Goal: Transaction & Acquisition: Purchase product/service

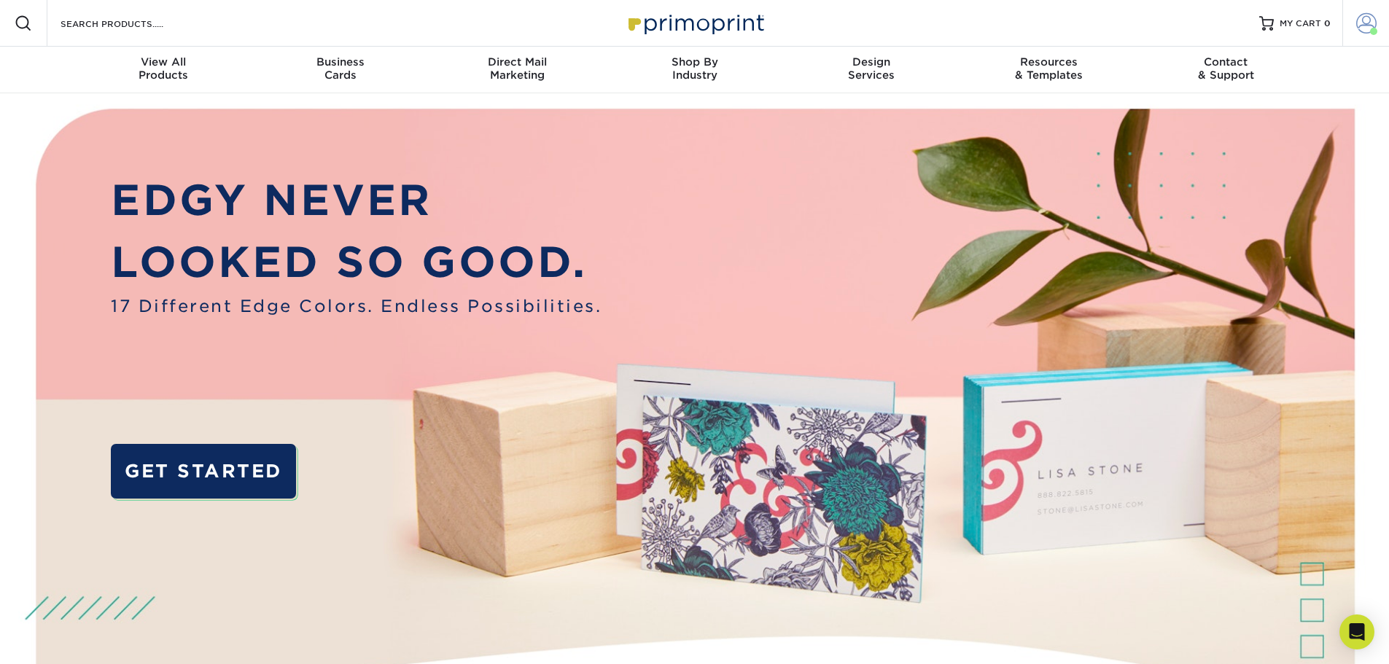
drag, startPoint x: 1366, startPoint y: 23, endPoint x: 1344, endPoint y: 58, distance: 41.9
click at [1366, 23] on span at bounding box center [1366, 23] width 20 height 20
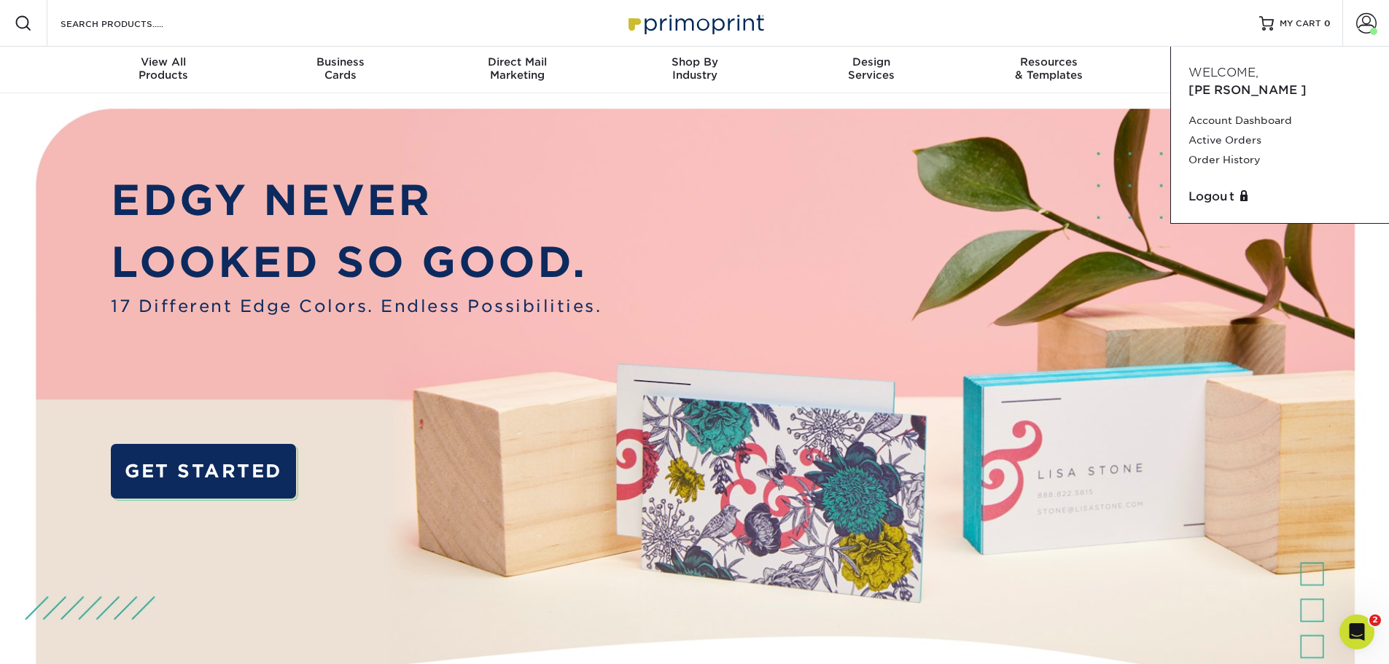
click at [936, 9] on div "Resources Menu Search Products Account Welcome, Jon Account Dashboard Active Or…" at bounding box center [694, 23] width 1389 height 47
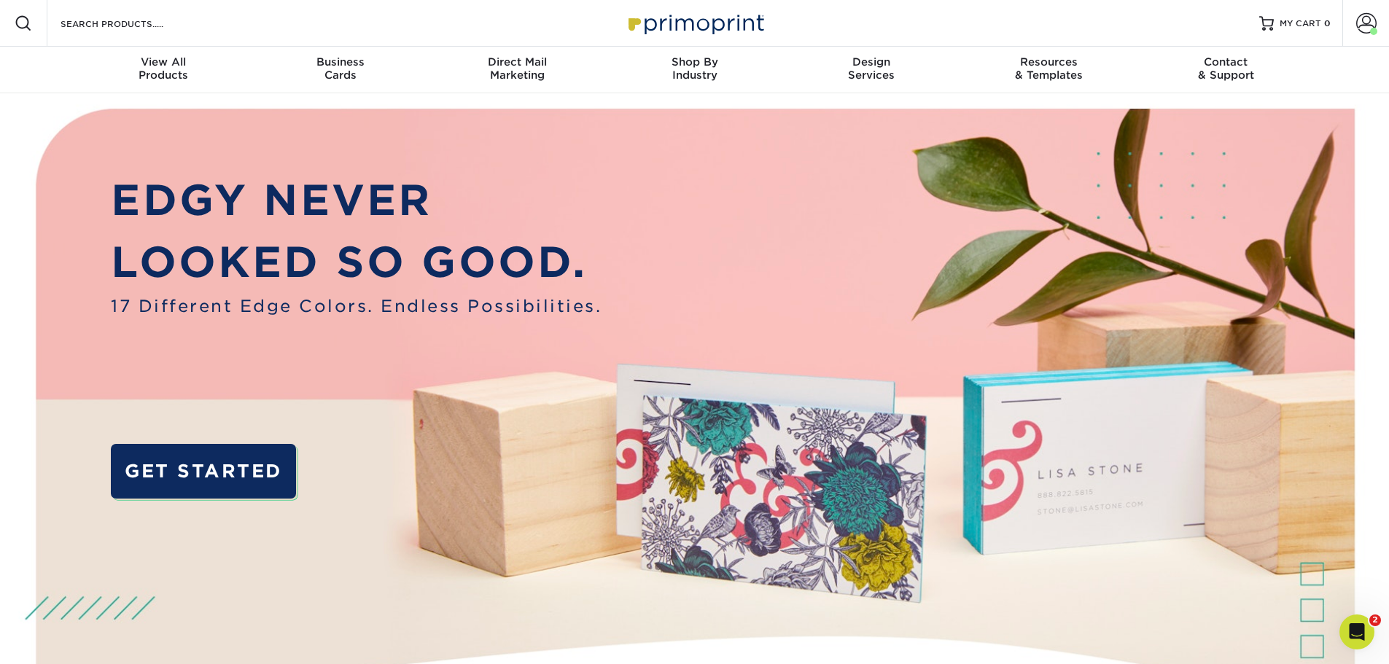
click at [101, 9] on div "Search Products" at bounding box center [124, 23] width 154 height 47
click at [102, 25] on input "Search Products" at bounding box center [130, 24] width 142 height 18
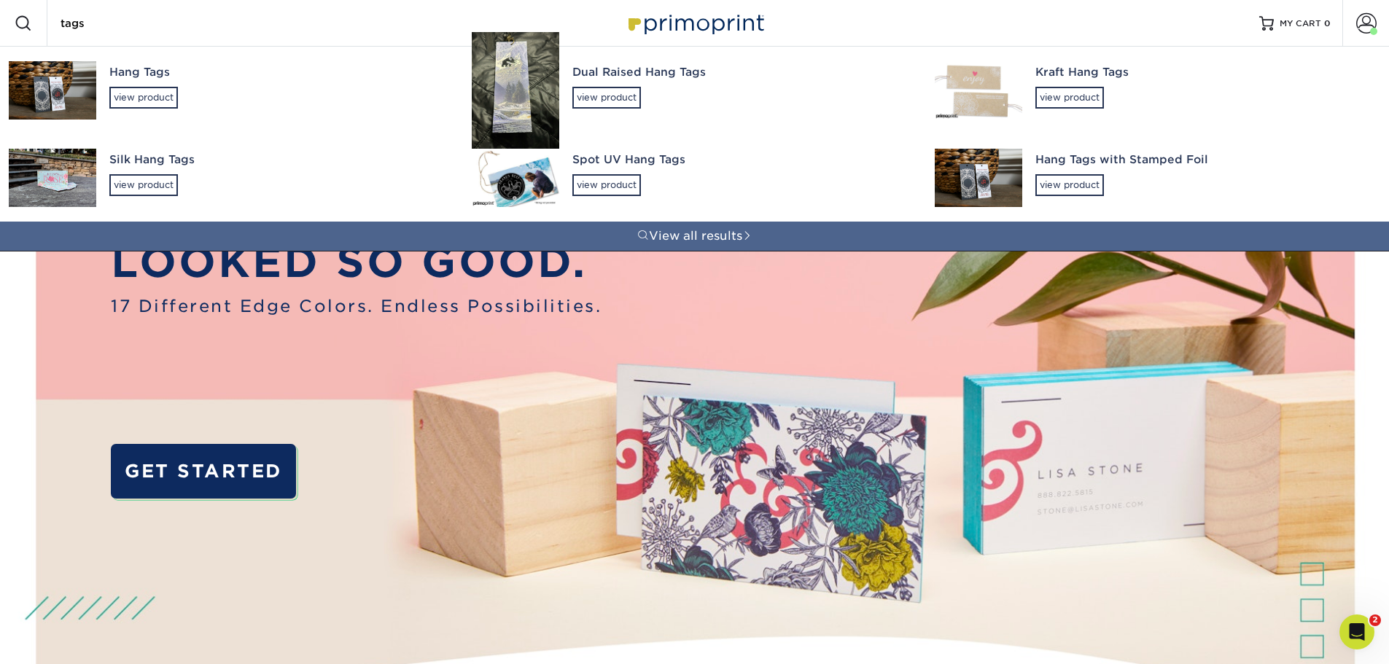
type input "tags"
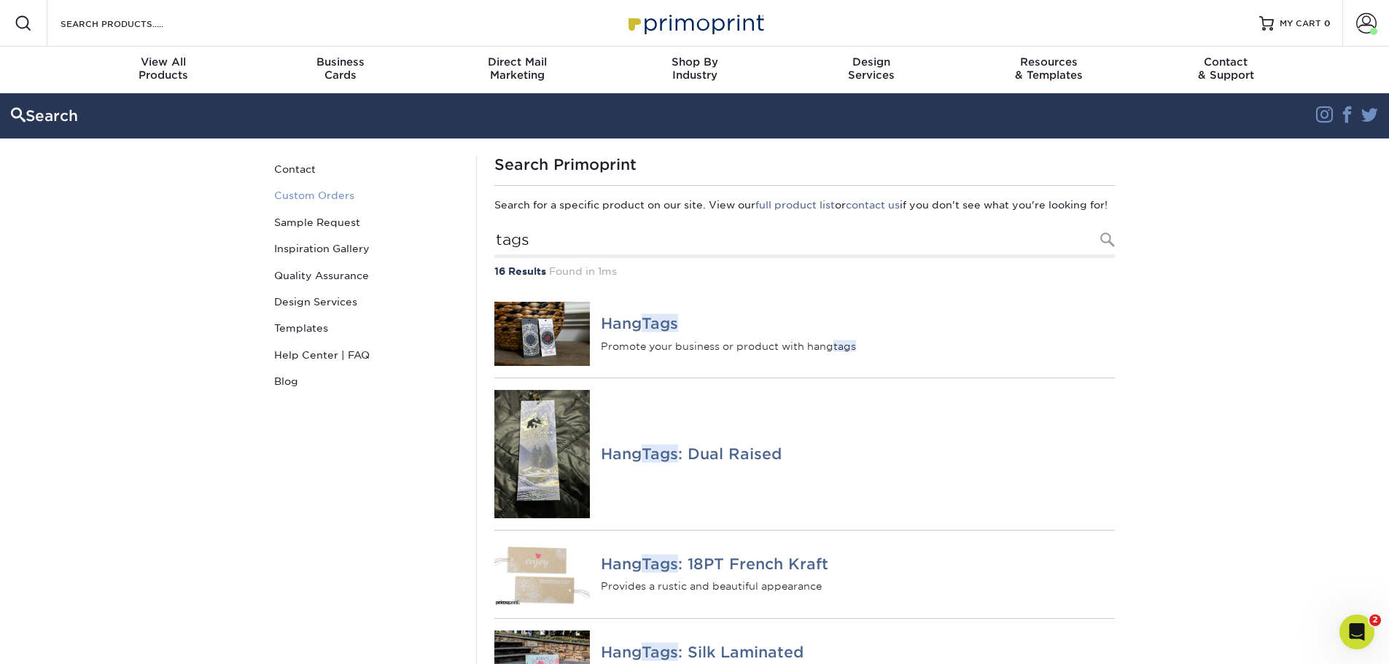
click at [322, 195] on link "Custom Orders" at bounding box center [366, 195] width 197 height 26
click at [89, 28] on input "Search Products" at bounding box center [130, 24] width 142 height 18
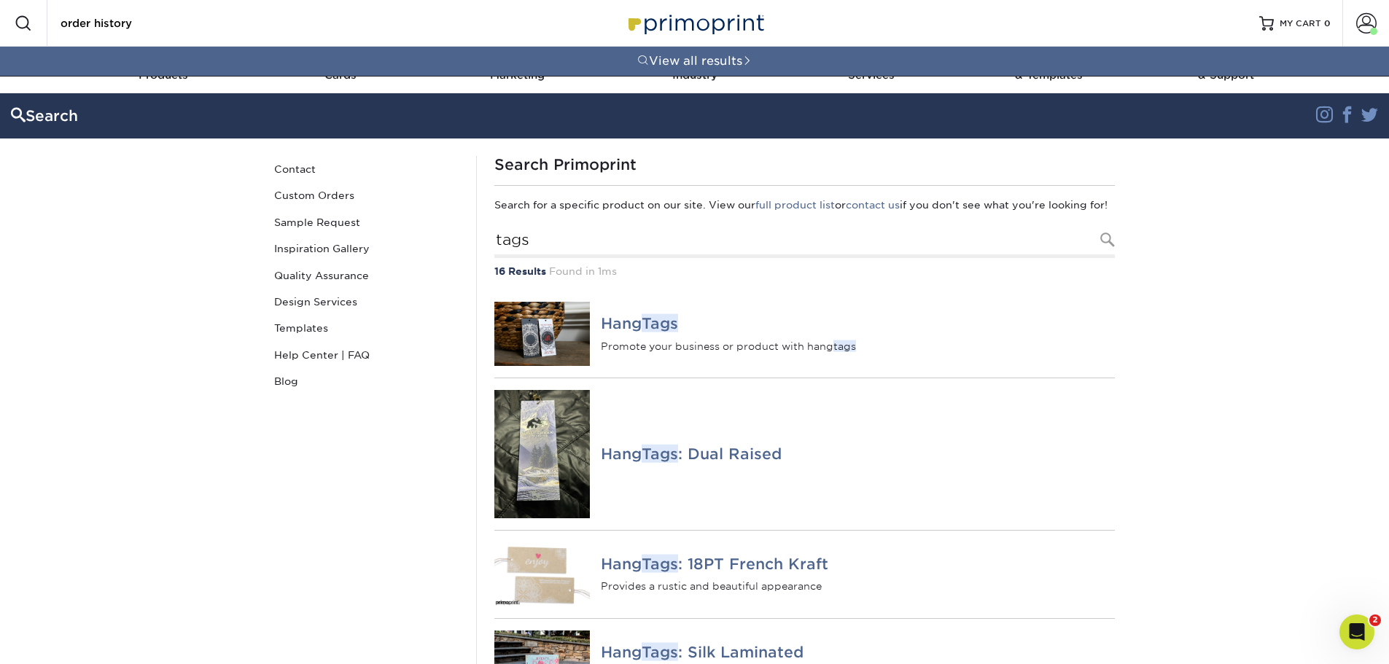
type input "order history"
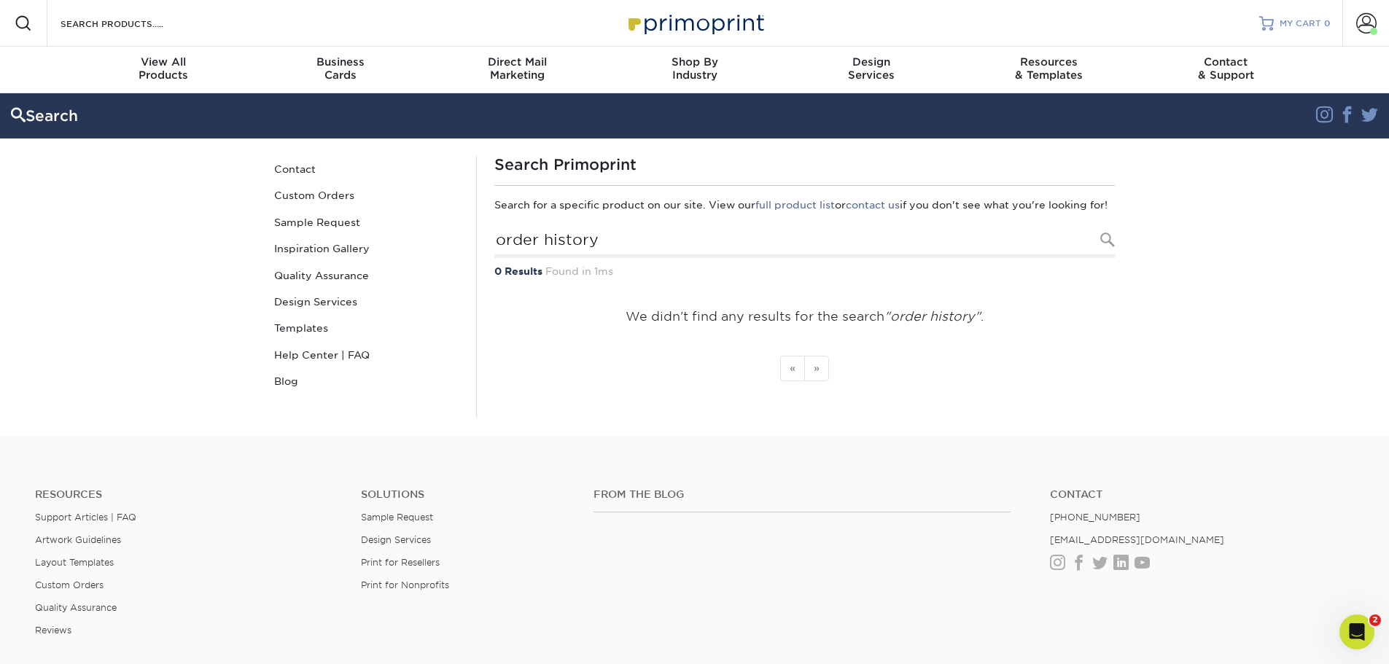
click at [1311, 15] on link "MY CART 0" at bounding box center [1294, 23] width 71 height 47
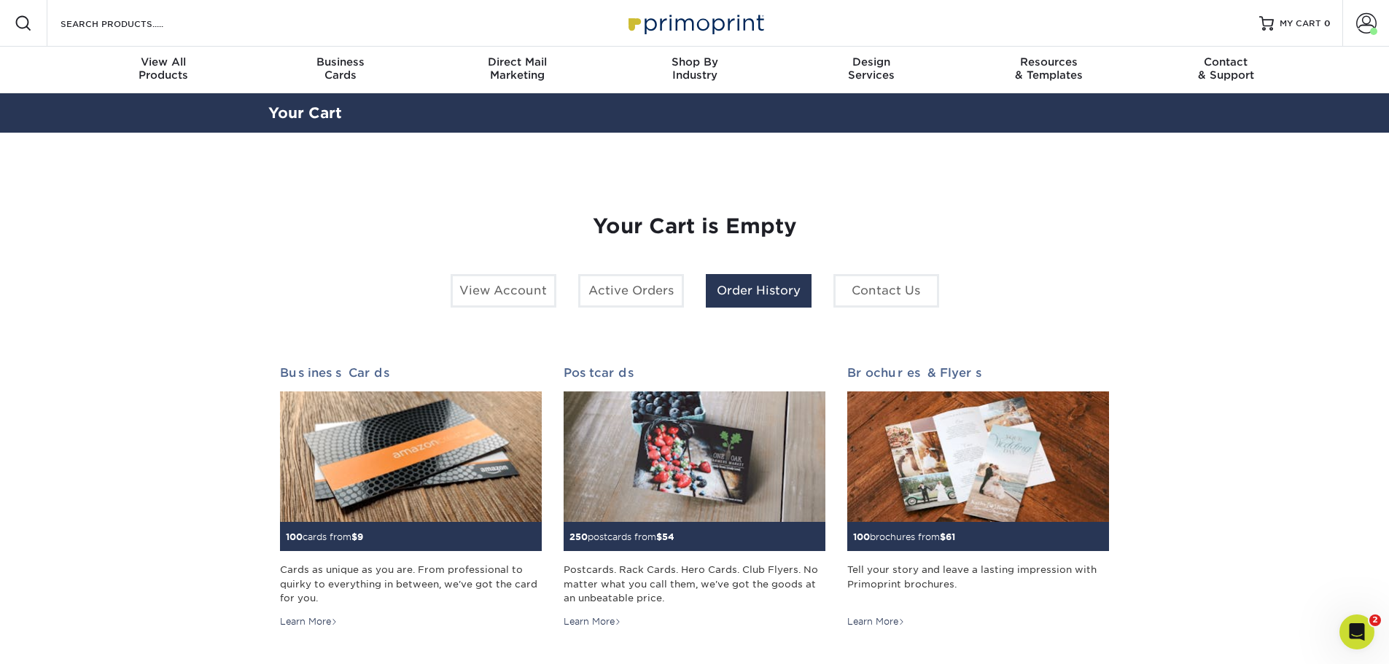
click at [762, 295] on link "Order History" at bounding box center [759, 291] width 106 height 34
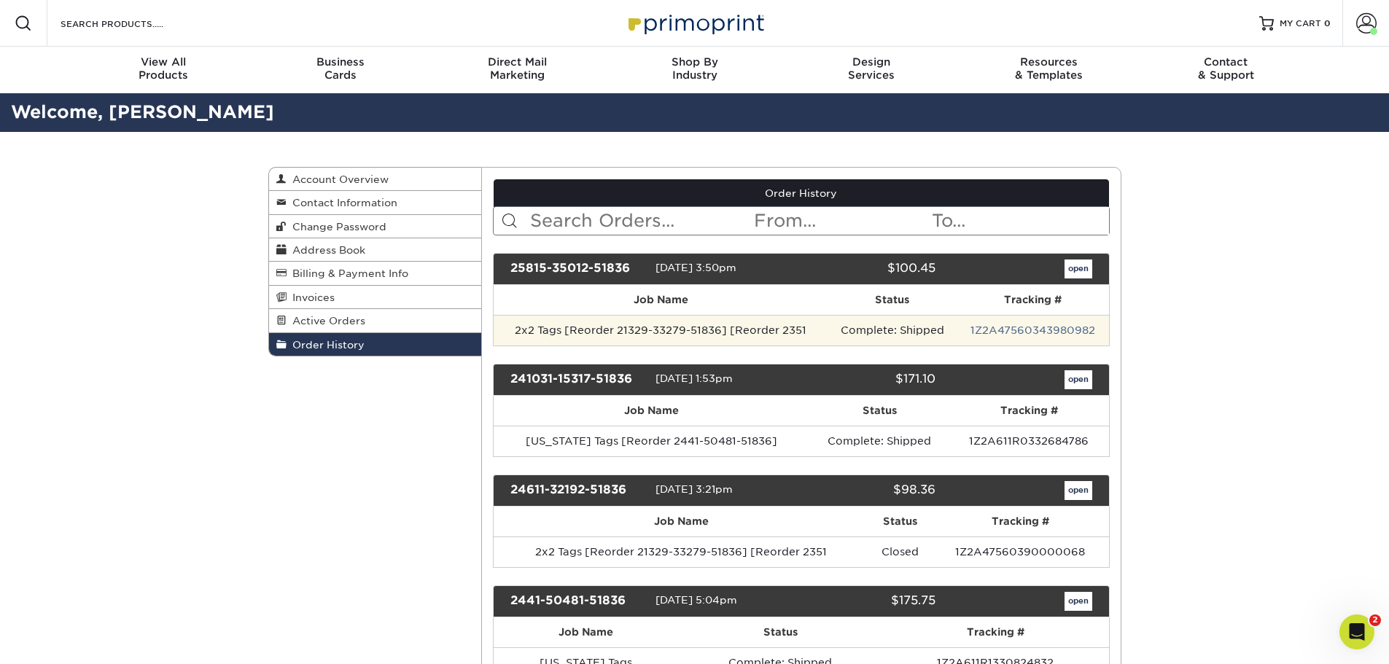
click at [815, 333] on td "2x2 Tags [Reorder 21329-33279-51836] [Reorder 2351" at bounding box center [661, 330] width 334 height 31
click at [514, 325] on td "2x2 Tags [Reorder 21329-33279-51836] [Reorder 2351" at bounding box center [661, 330] width 334 height 31
click at [514, 326] on td "2x2 Tags [Reorder 21329-33279-51836] [Reorder 2351" at bounding box center [661, 330] width 334 height 31
click at [511, 330] on td "2x2 Tags [Reorder 21329-33279-51836] [Reorder 2351" at bounding box center [661, 330] width 334 height 31
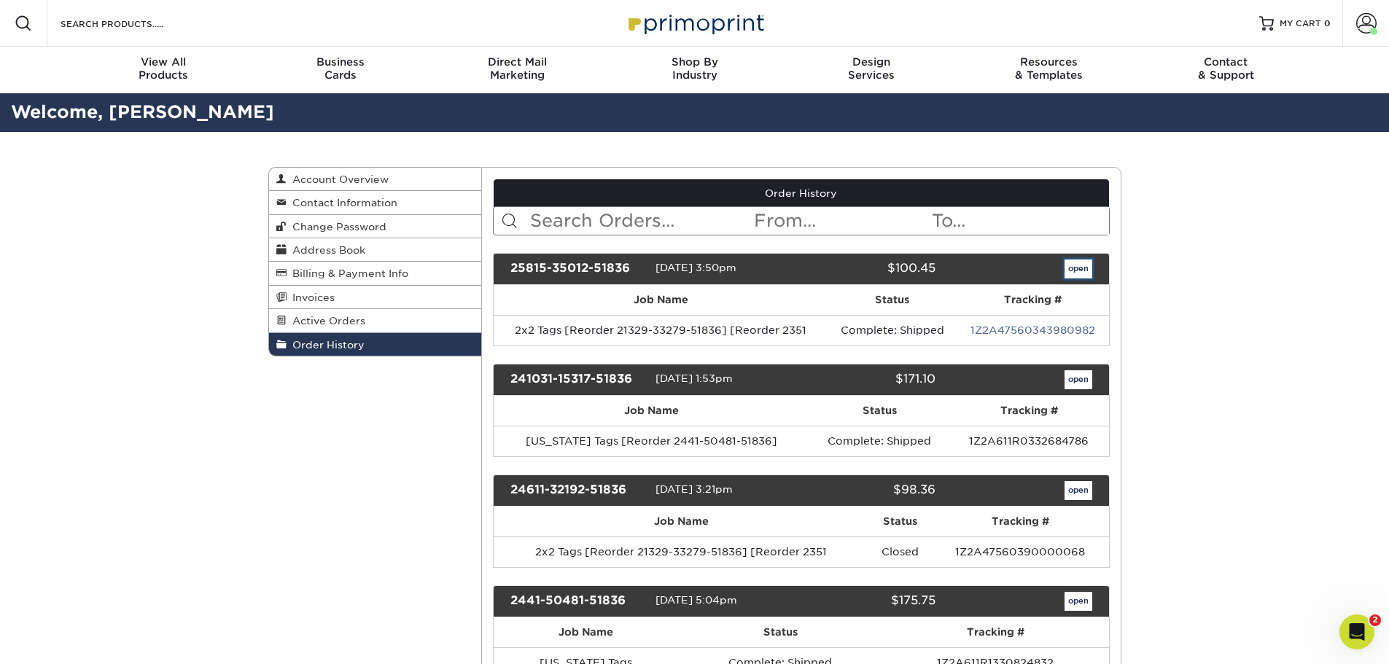
click at [1079, 270] on link "open" at bounding box center [1079, 269] width 28 height 19
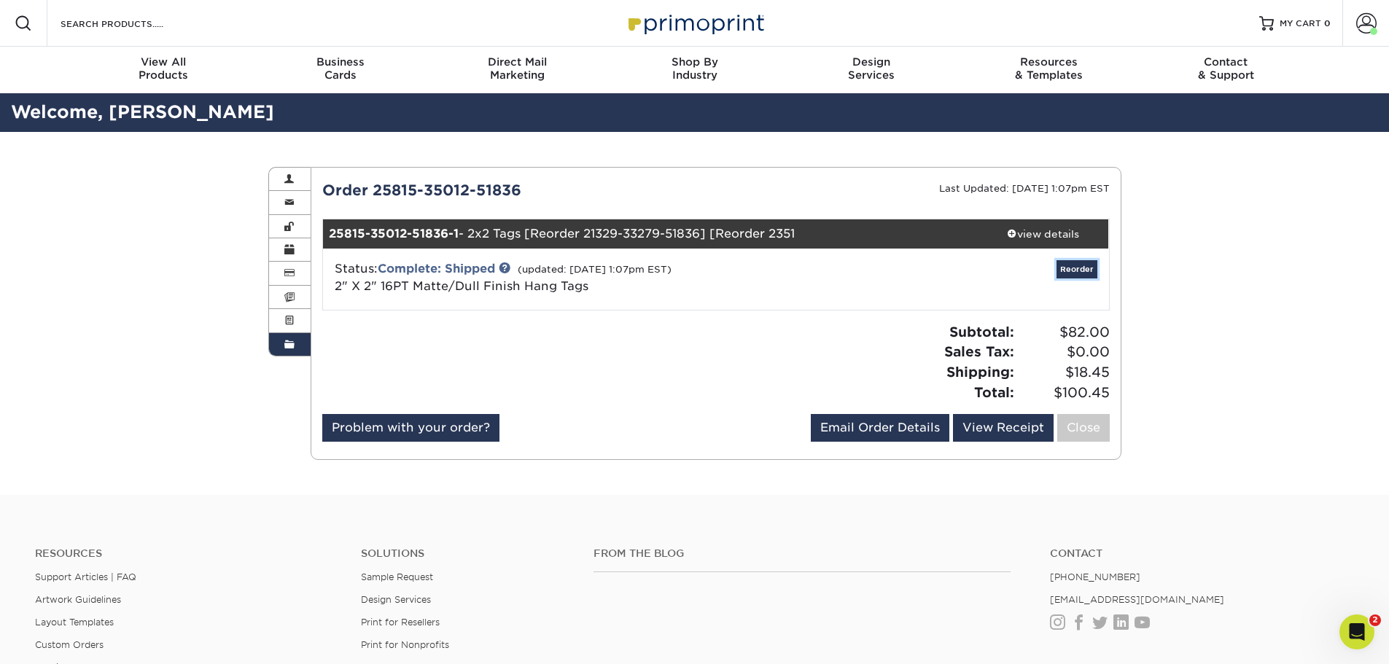
drag, startPoint x: 1072, startPoint y: 268, endPoint x: 1069, endPoint y: 277, distance: 9.2
click at [1072, 268] on link "Reorder" at bounding box center [1077, 269] width 41 height 18
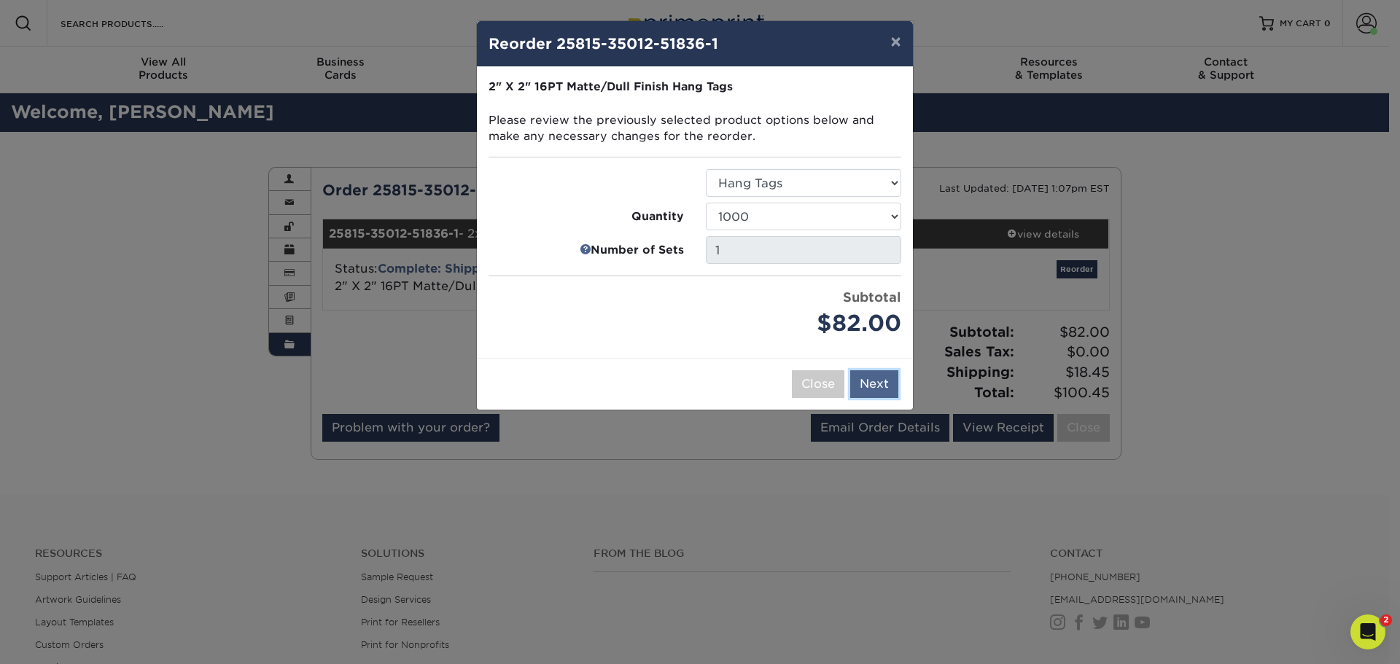
click at [877, 387] on button "Next" at bounding box center [874, 384] width 48 height 28
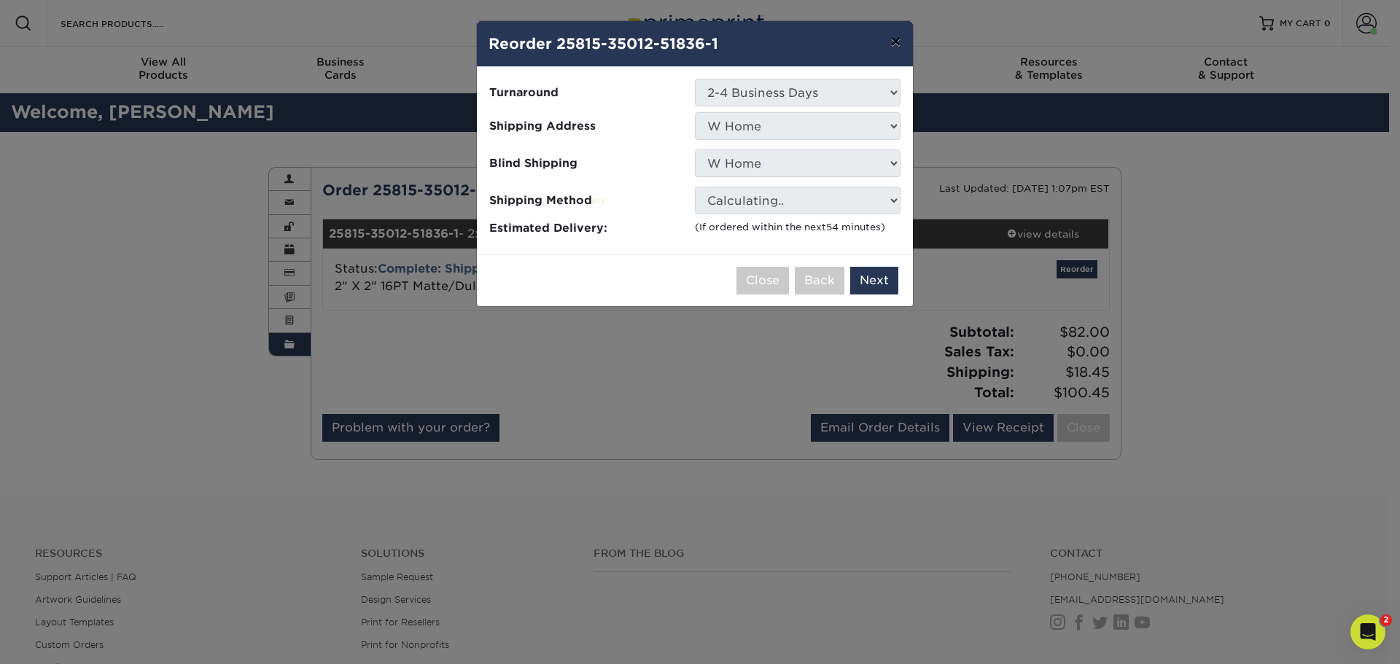
click at [898, 43] on button "×" at bounding box center [896, 41] width 34 height 41
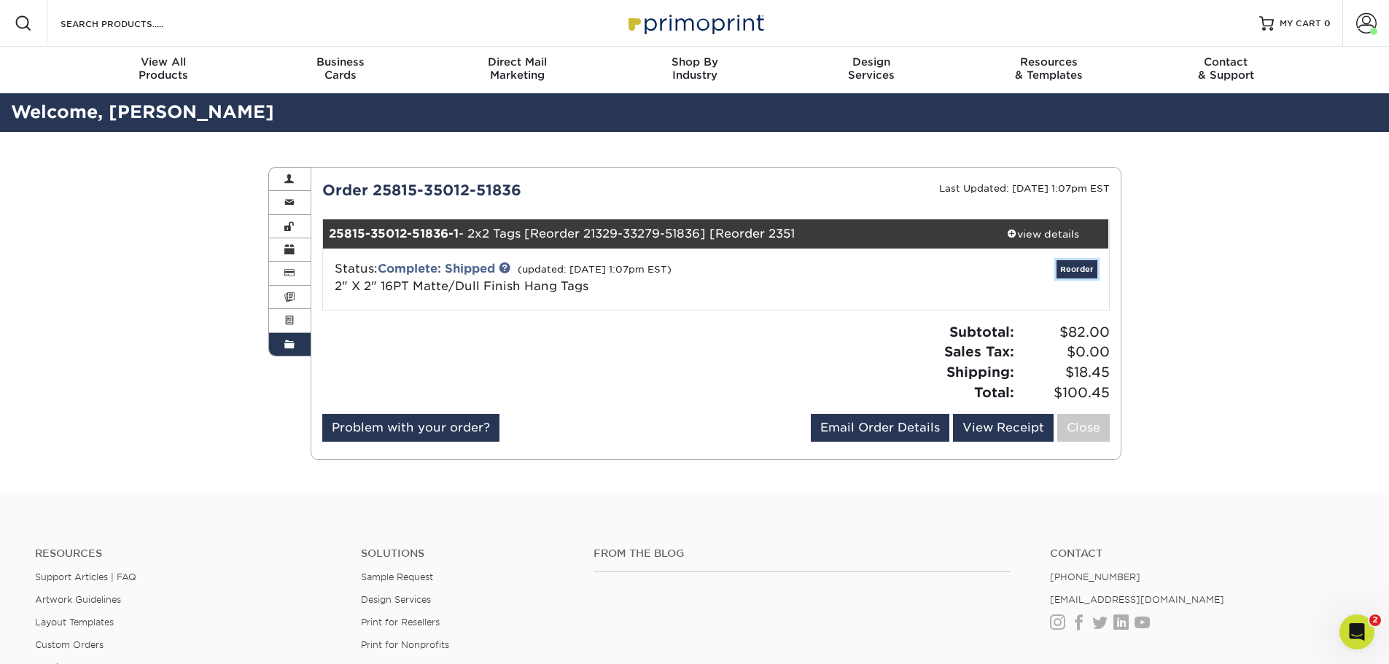
drag, startPoint x: 1085, startPoint y: 271, endPoint x: 1077, endPoint y: 275, distance: 8.8
click at [1085, 271] on link "Reorder" at bounding box center [1077, 269] width 41 height 18
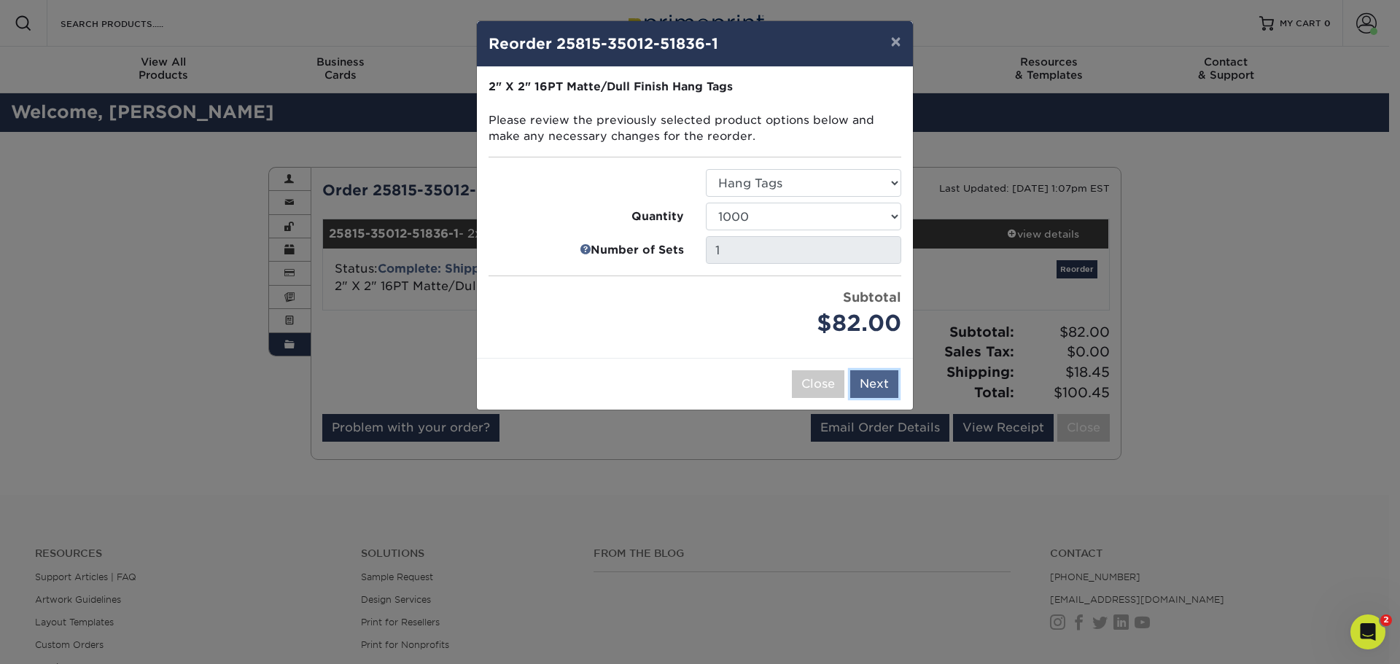
click at [877, 384] on button "Next" at bounding box center [874, 384] width 48 height 28
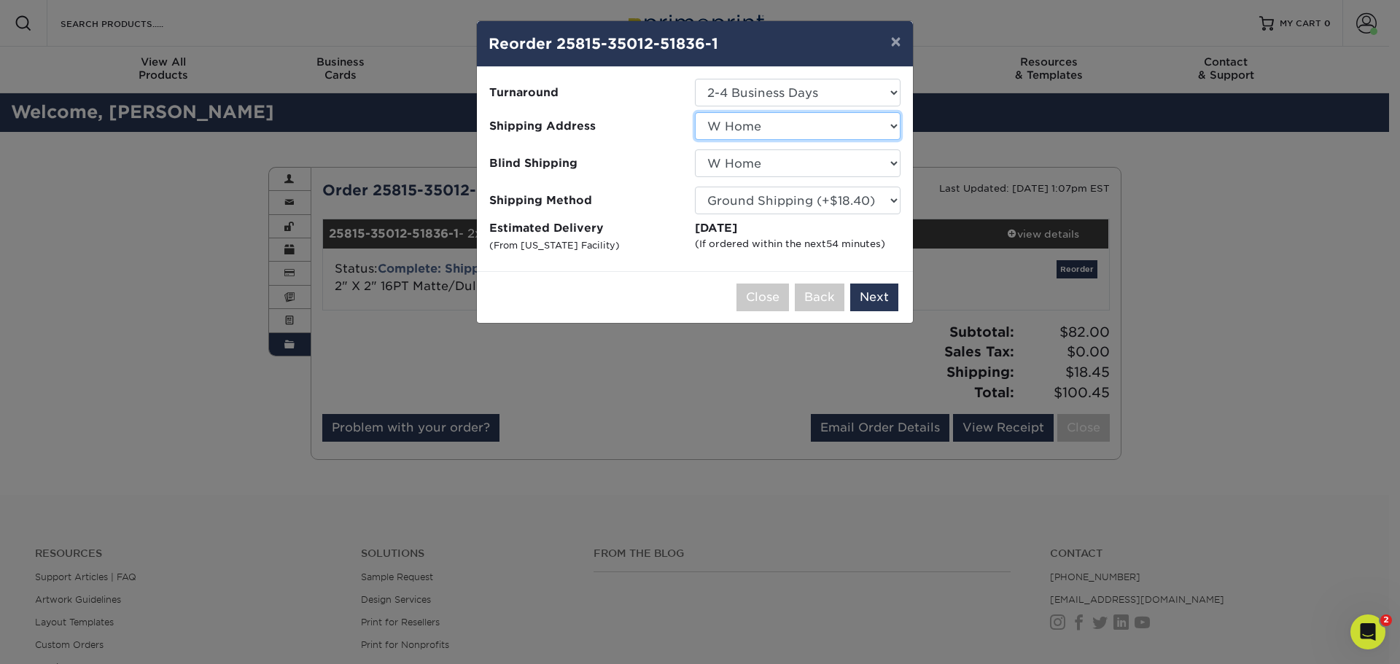
click at [891, 126] on select "Select One Florida Office W Home" at bounding box center [798, 126] width 206 height 28
select select "246565"
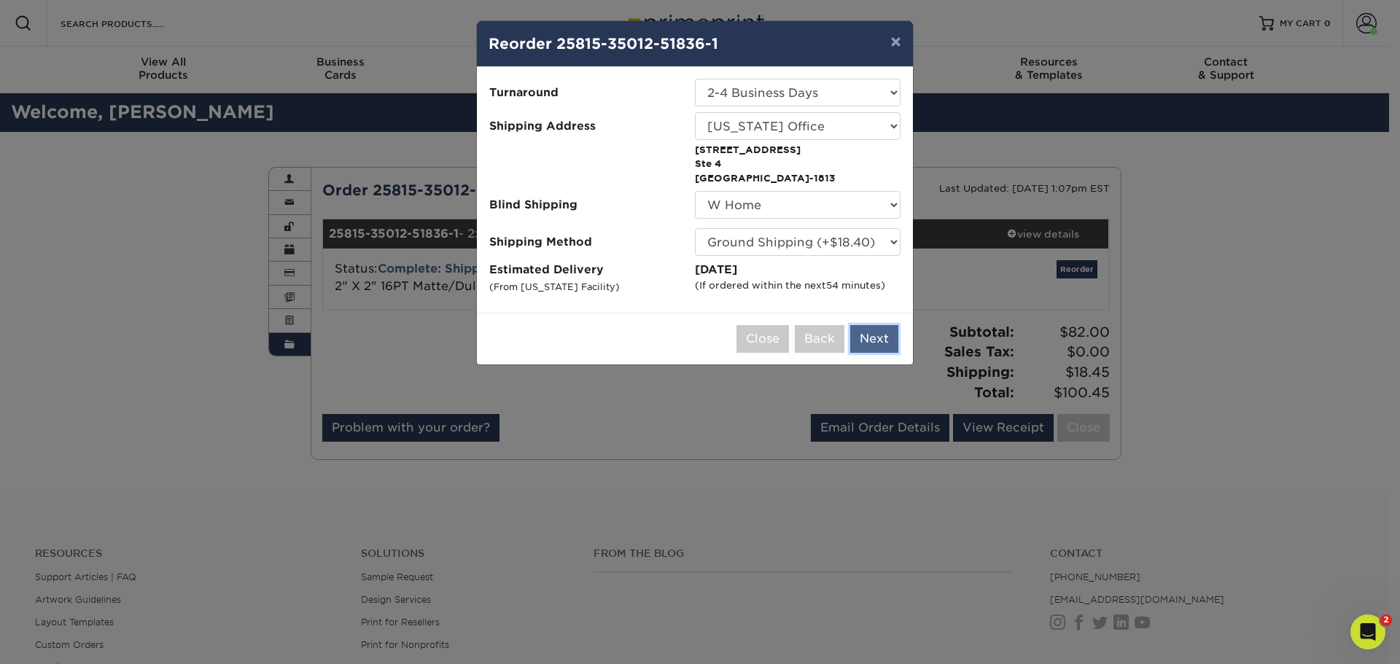
click at [881, 341] on button "Next" at bounding box center [874, 339] width 48 height 28
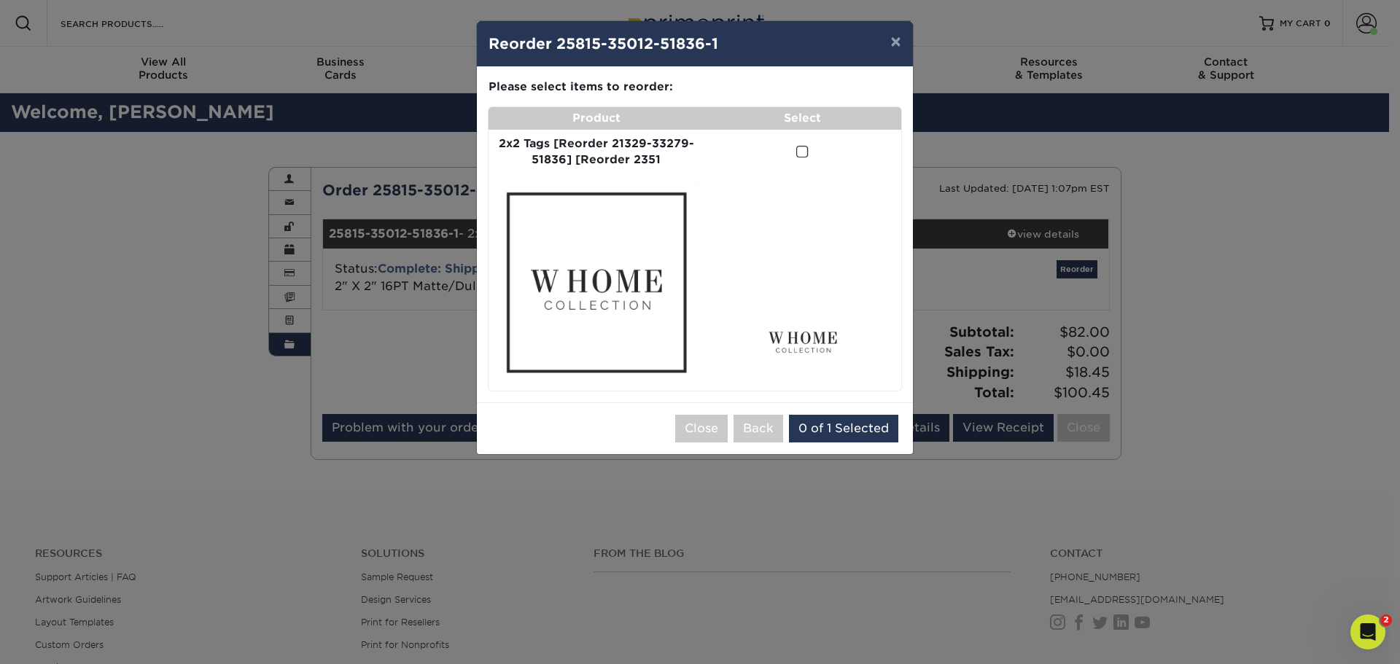
click at [802, 152] on span at bounding box center [802, 152] width 12 height 14
click at [0, 0] on input "checkbox" at bounding box center [0, 0] width 0 height 0
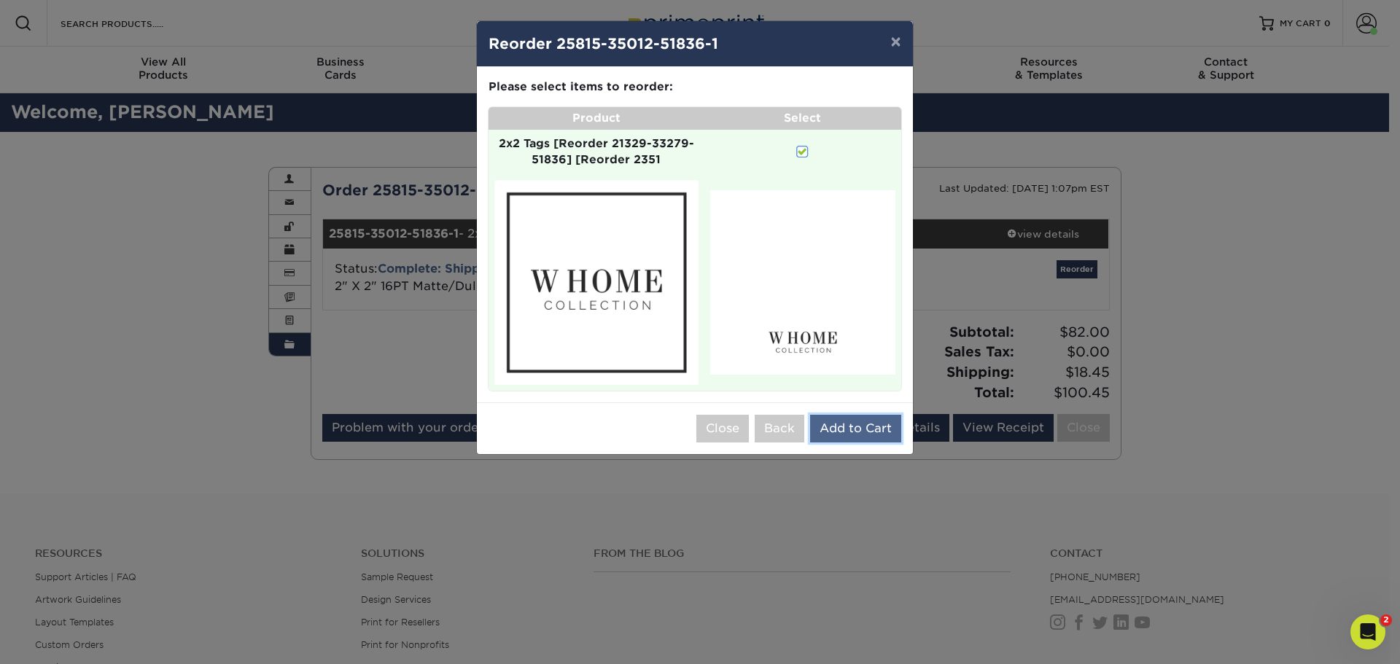
click at [861, 430] on button "Add to Cart" at bounding box center [855, 429] width 91 height 28
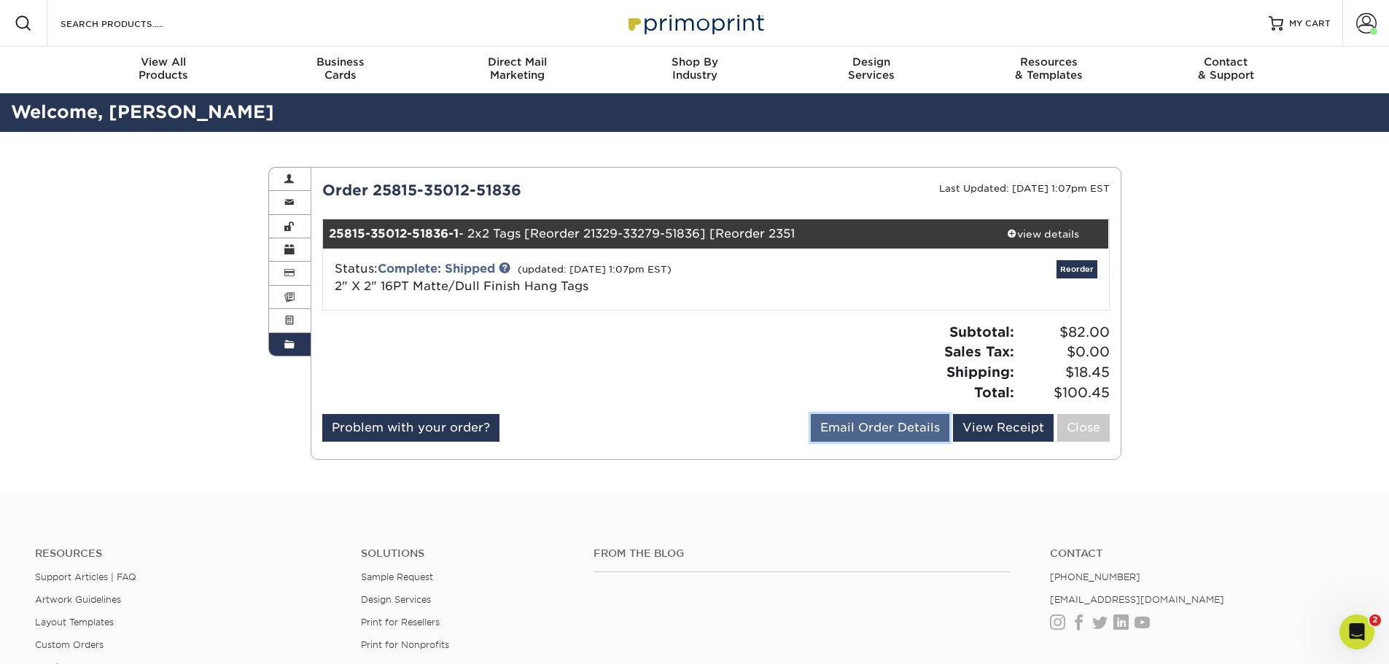
click at [891, 427] on link "Email Order Details" at bounding box center [880, 428] width 139 height 28
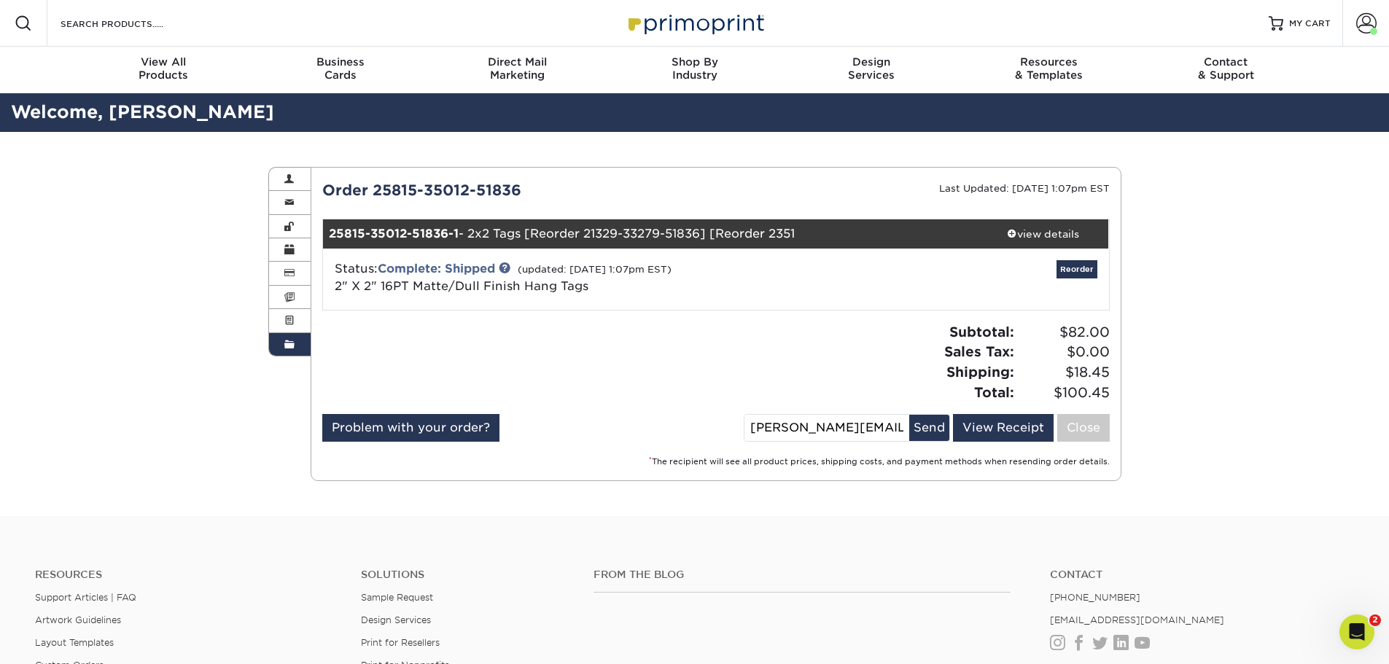
click at [909, 424] on input "[PERSON_NAME][EMAIL_ADDRESS][PERSON_NAME][DOMAIN_NAME]" at bounding box center [827, 428] width 165 height 26
click at [904, 428] on input "[PERSON_NAME][EMAIL_ADDRESS][PERSON_NAME][DOMAIN_NAME]" at bounding box center [827, 428] width 165 height 26
click at [845, 369] on div "Subtotal: $82.00 Sales Tax: $0.00 Shipping: $18.45 Total: $100.45" at bounding box center [918, 362] width 405 height 80
click at [990, 426] on link "View Receipt" at bounding box center [1003, 428] width 101 height 28
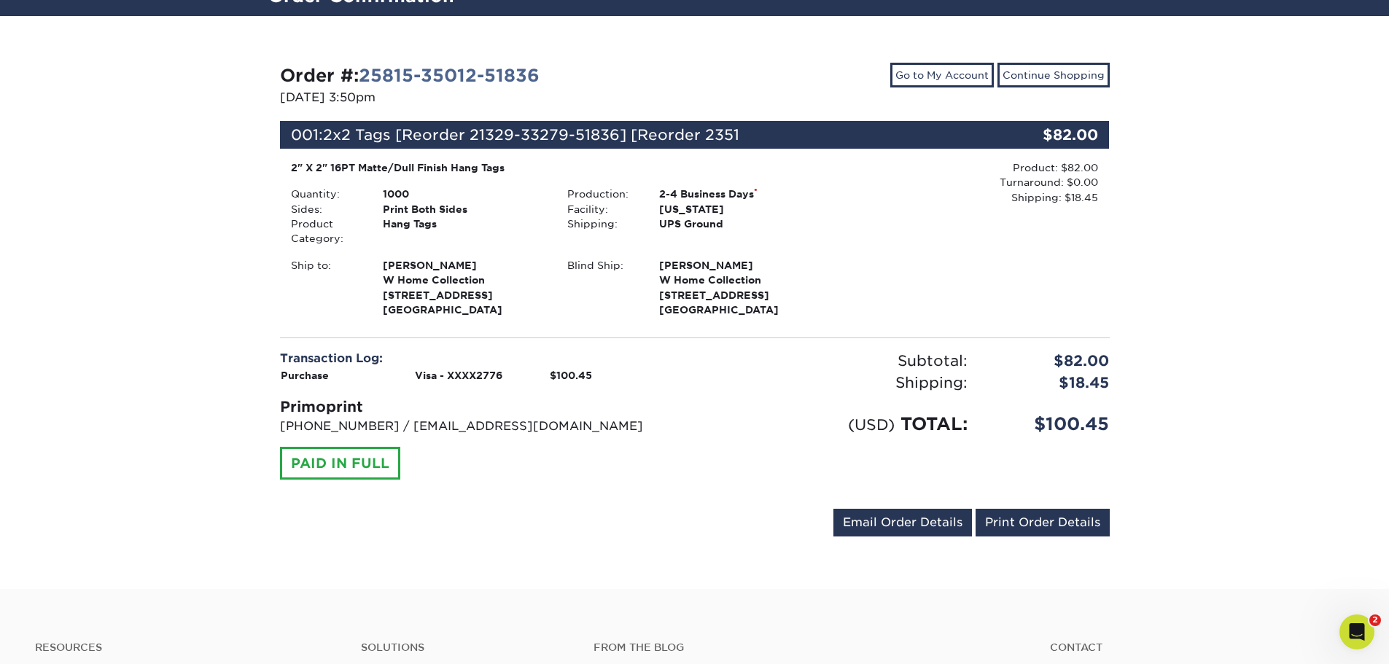
scroll to position [73, 0]
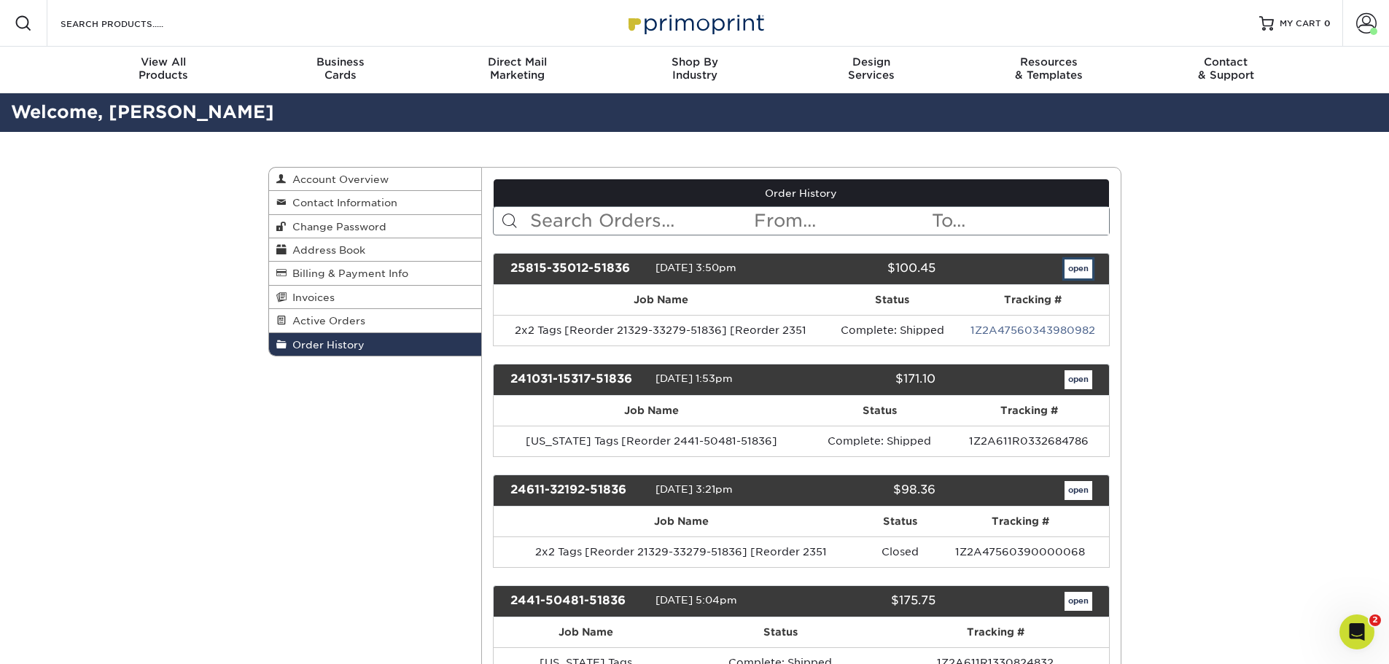
click at [1081, 270] on link "open" at bounding box center [1079, 269] width 28 height 19
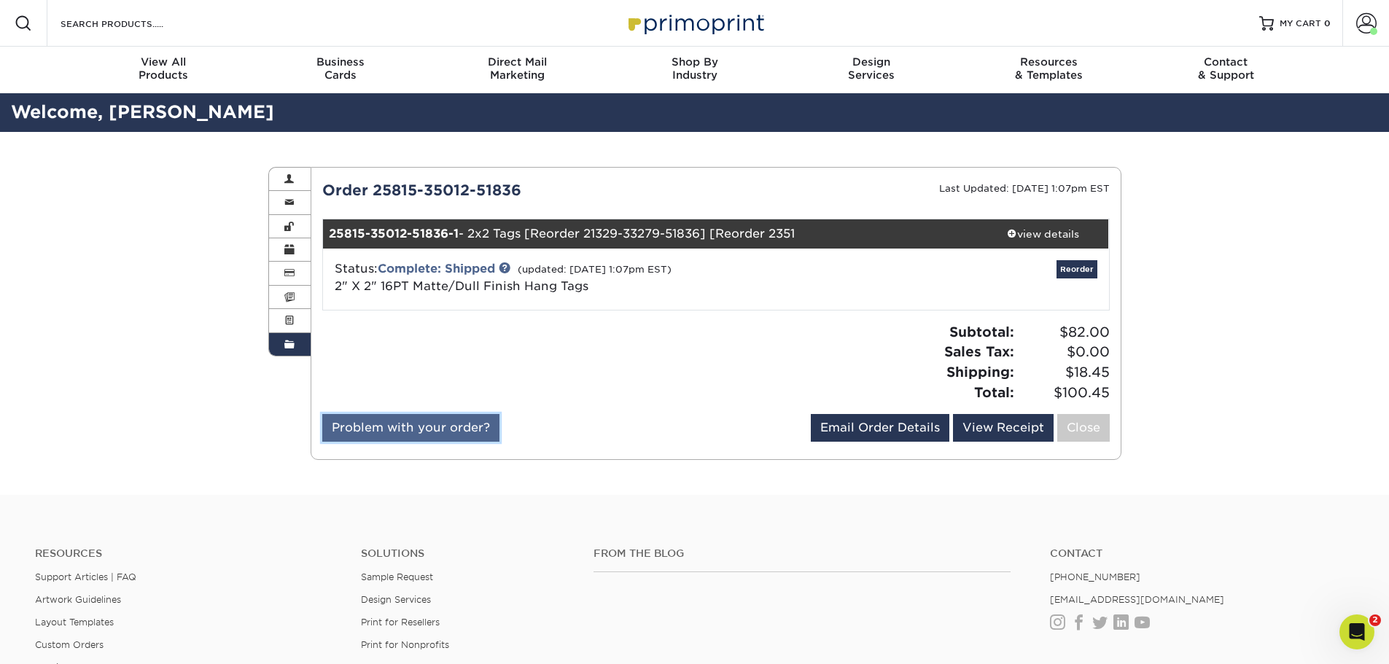
click at [413, 424] on link "Problem with your order?" at bounding box center [410, 428] width 177 height 28
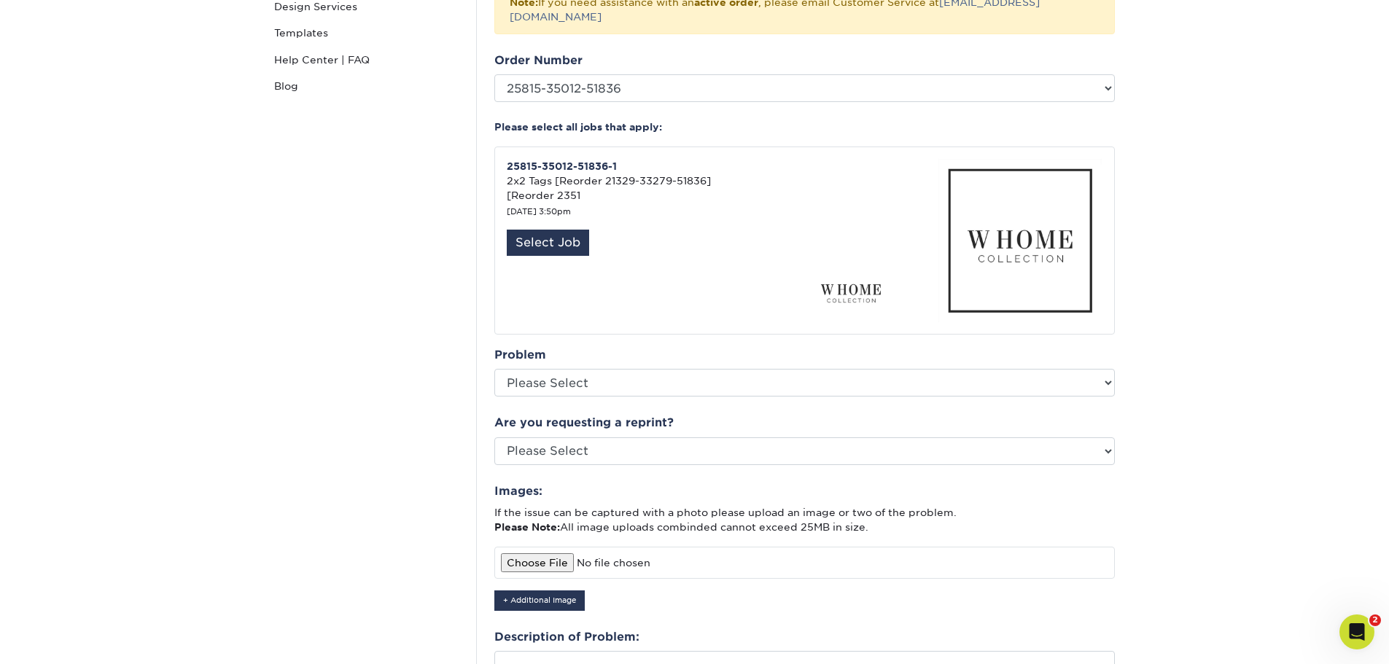
scroll to position [292, 0]
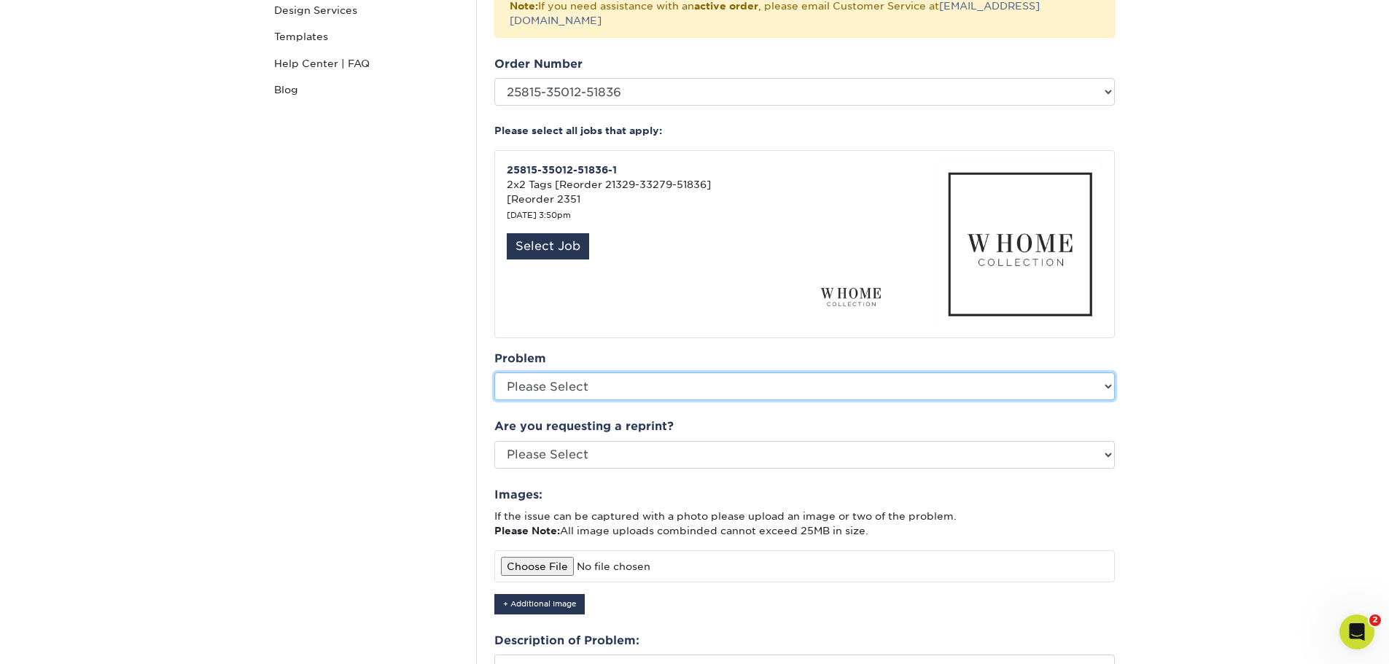
click at [1105, 373] on select "Please Select Coating Missing Images Bindery Color Cutting Missing Hardware Shi…" at bounding box center [804, 387] width 621 height 28
select select "Shipping"
click at [494, 373] on select "Please Select Coating Missing Images Bindery Color Cutting Missing Hardware Shi…" at bounding box center [804, 387] width 621 height 28
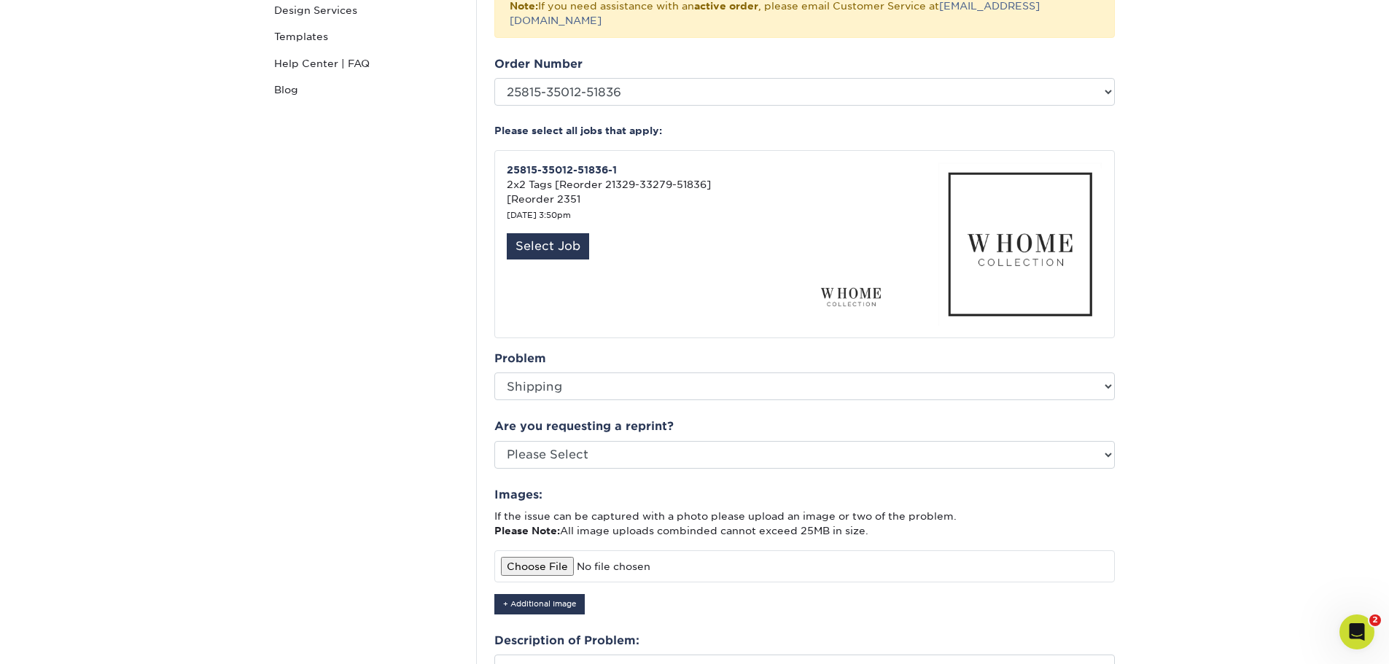
click at [1203, 305] on section "Quality Assurance Instagram Facebook Twitter Quality Assurance Contact Custom O…" at bounding box center [694, 340] width 1389 height 1077
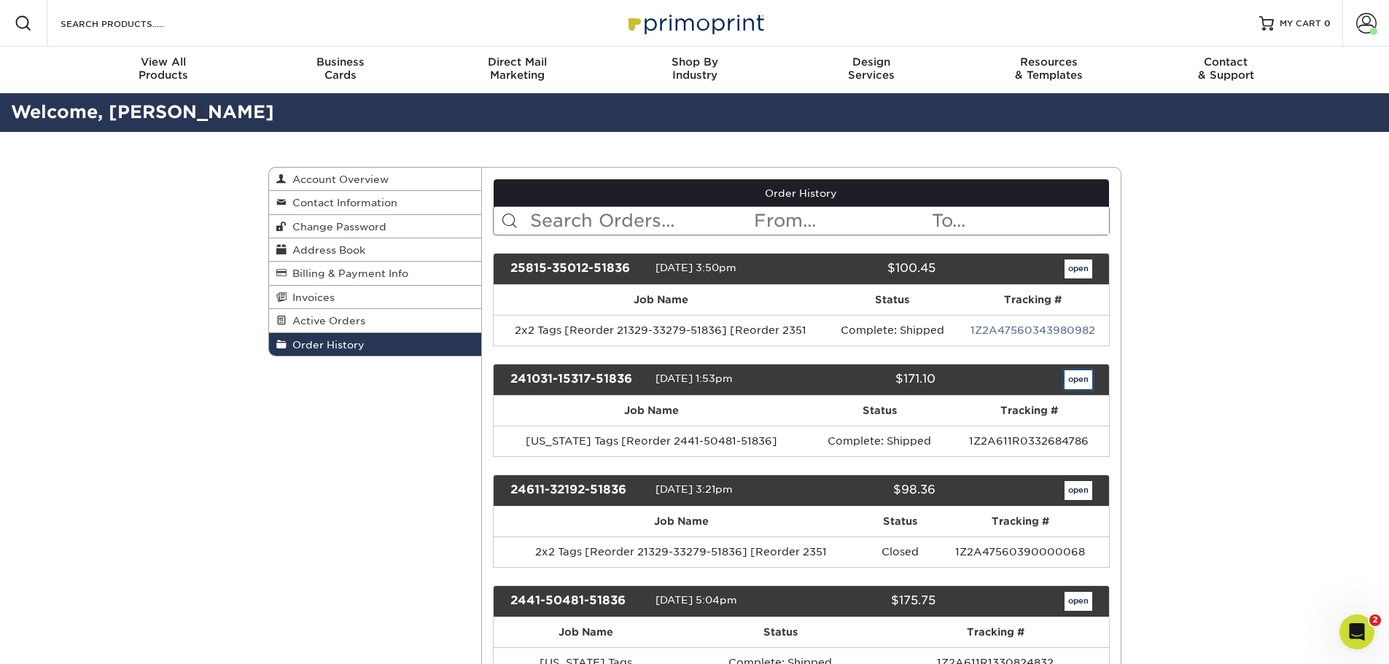
click at [1068, 373] on link "open" at bounding box center [1079, 379] width 28 height 19
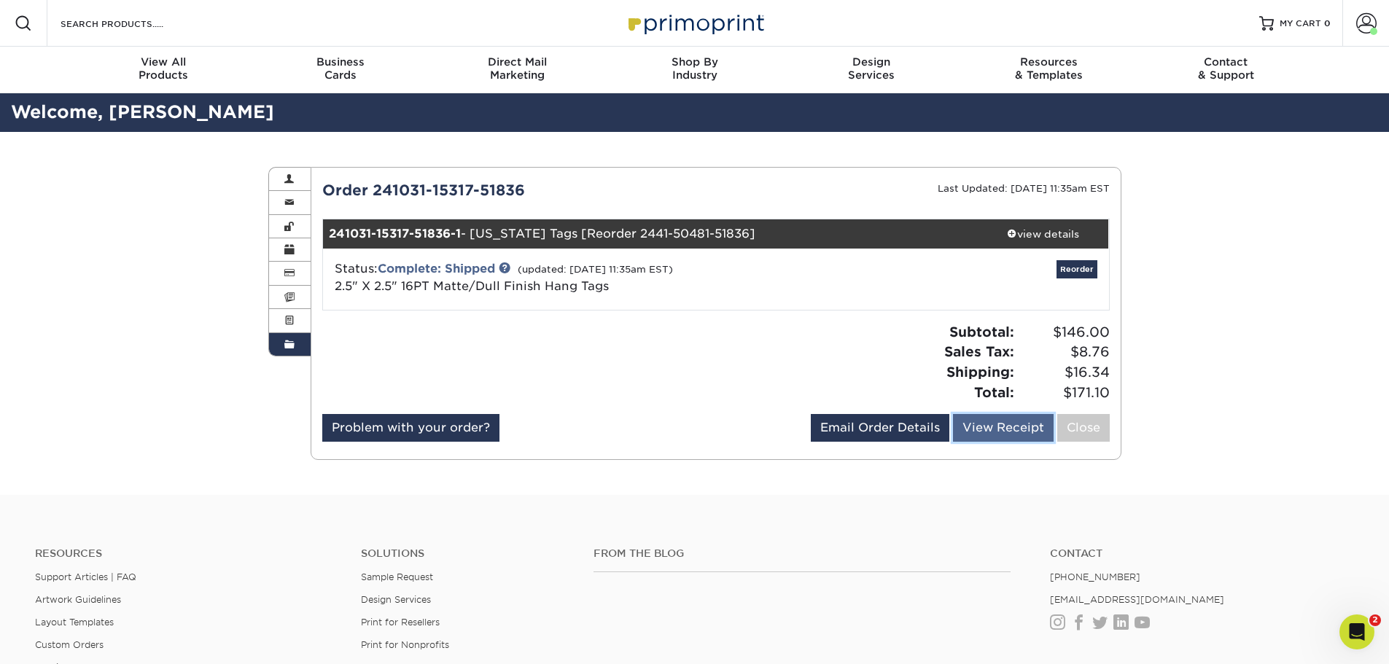
click at [1002, 430] on link "View Receipt" at bounding box center [1003, 428] width 101 height 28
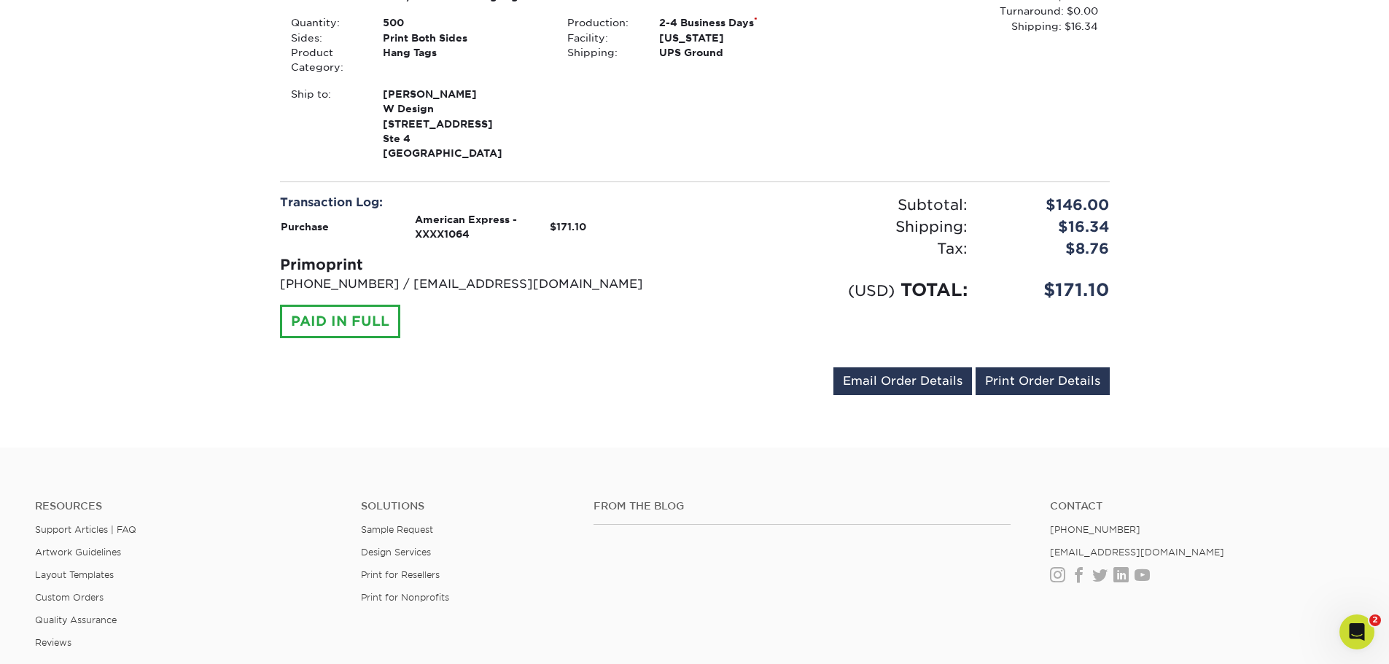
scroll to position [365, 0]
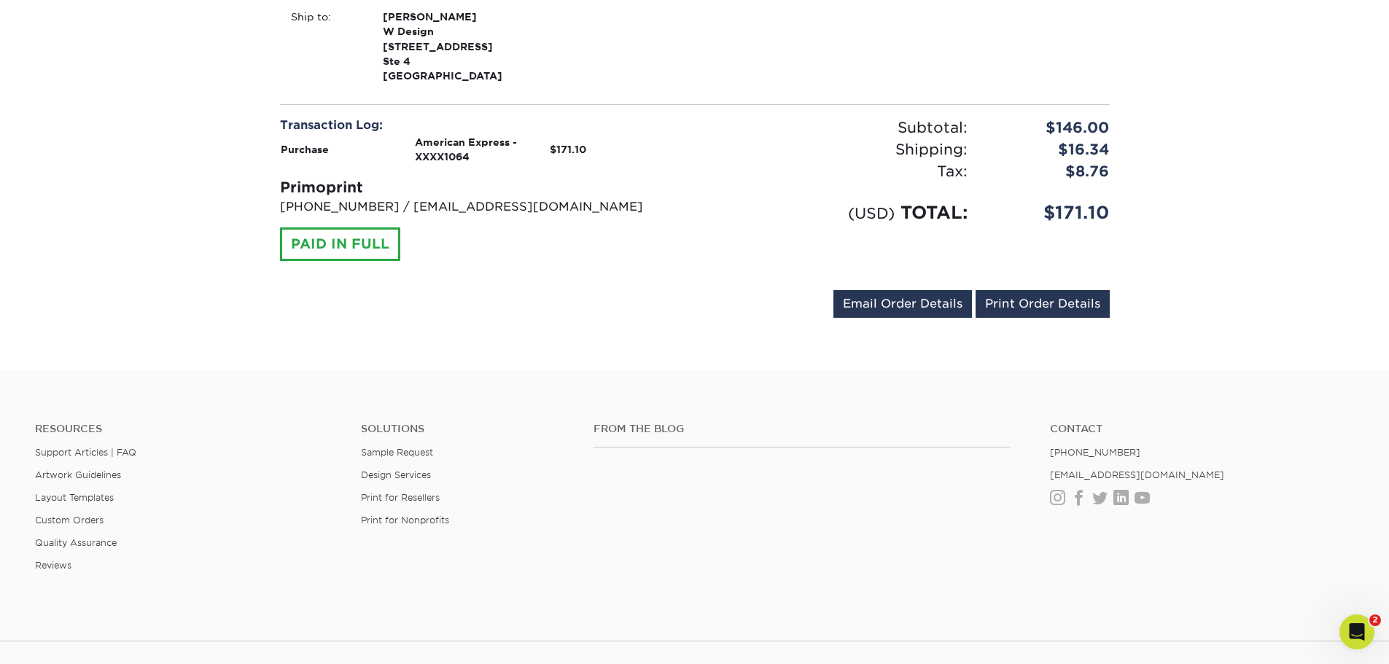
click at [351, 247] on div "PAID IN FULL" at bounding box center [340, 245] width 120 height 34
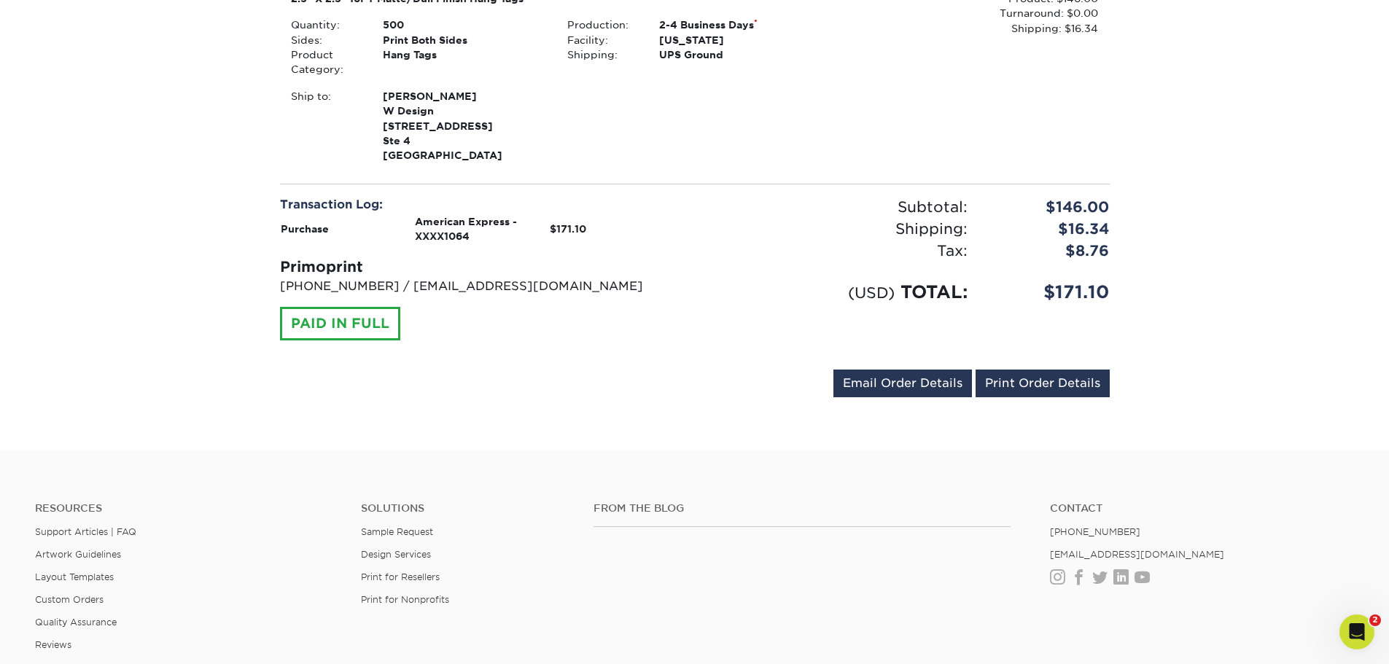
scroll to position [438, 0]
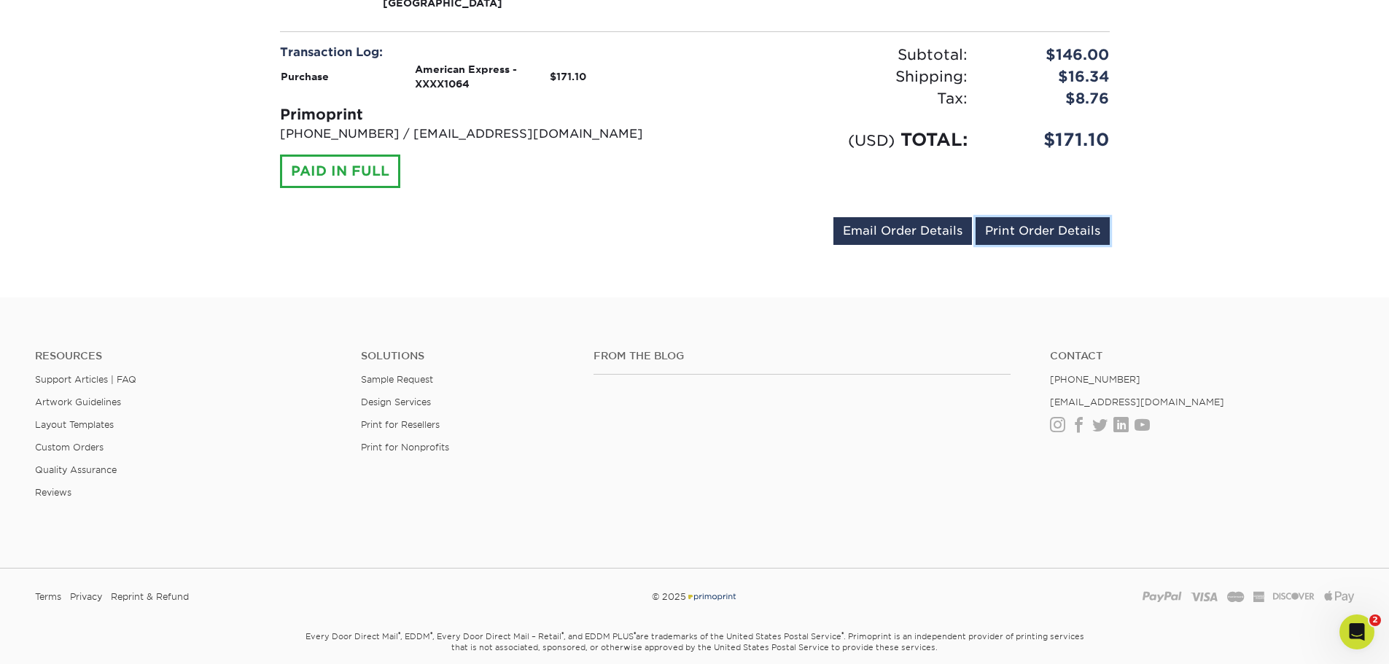
drag, startPoint x: 1041, startPoint y: 231, endPoint x: 1118, endPoint y: 568, distance: 345.7
click at [1041, 231] on link "Print Order Details" at bounding box center [1043, 231] width 134 height 28
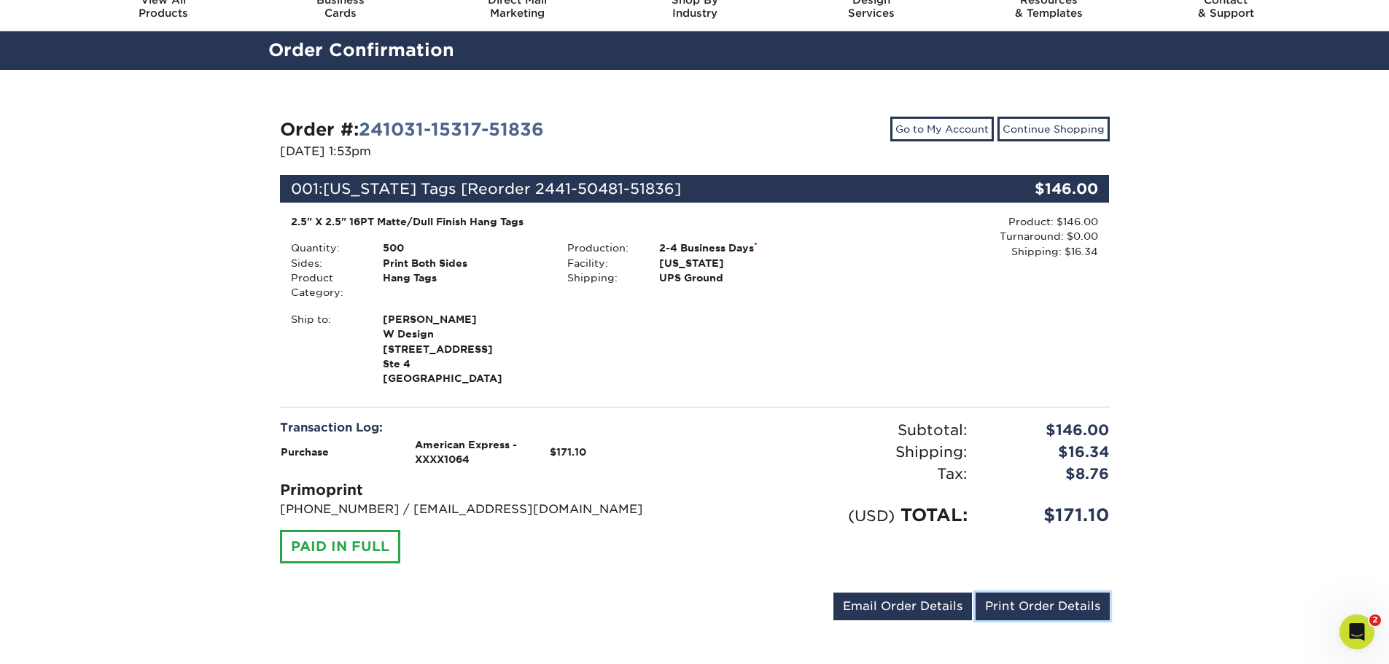
scroll to position [0, 0]
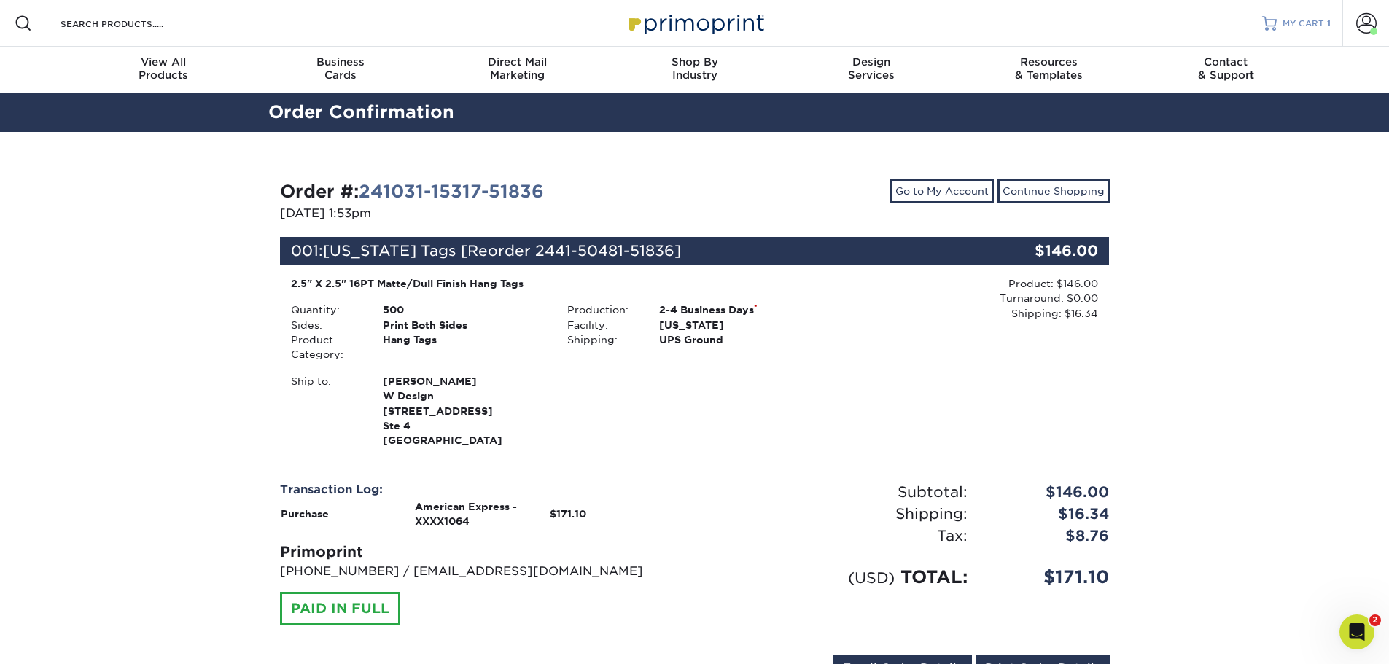
drag, startPoint x: 1284, startPoint y: 24, endPoint x: 1286, endPoint y: 42, distance: 18.4
click at [1284, 24] on span "MY CART" at bounding box center [1304, 24] width 42 height 12
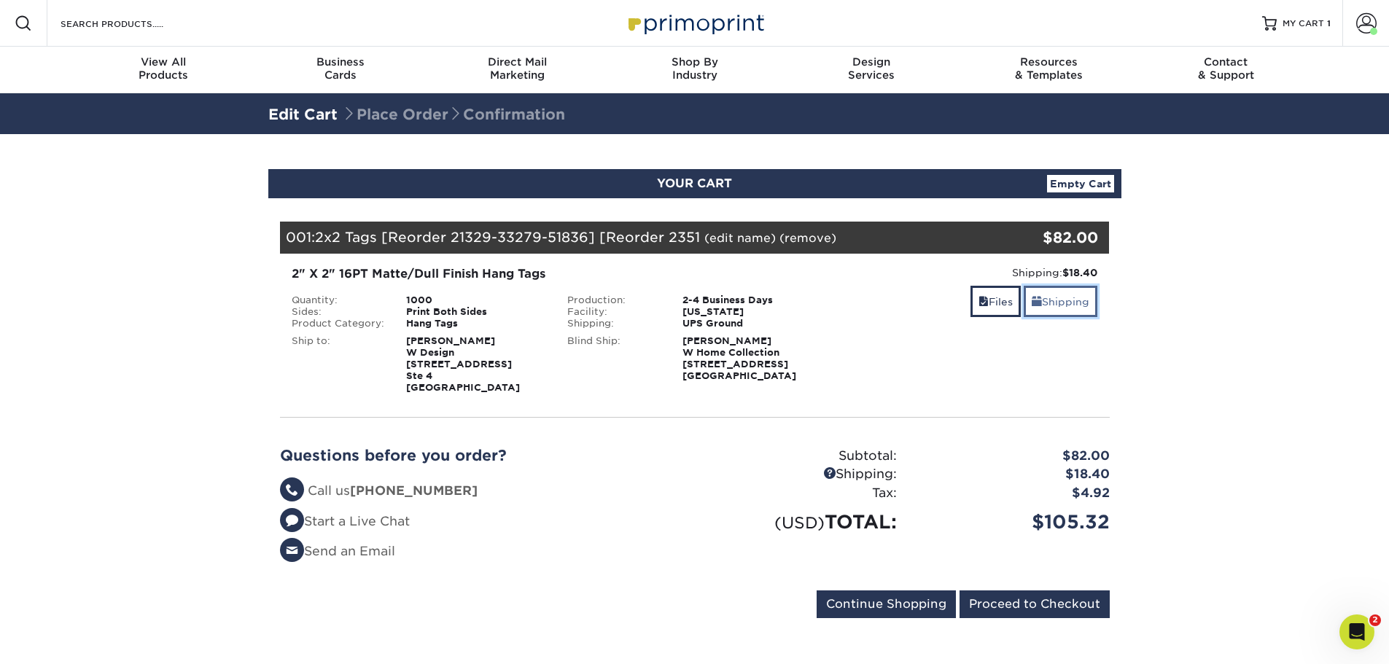
click at [1055, 298] on link "Shipping" at bounding box center [1061, 301] width 74 height 31
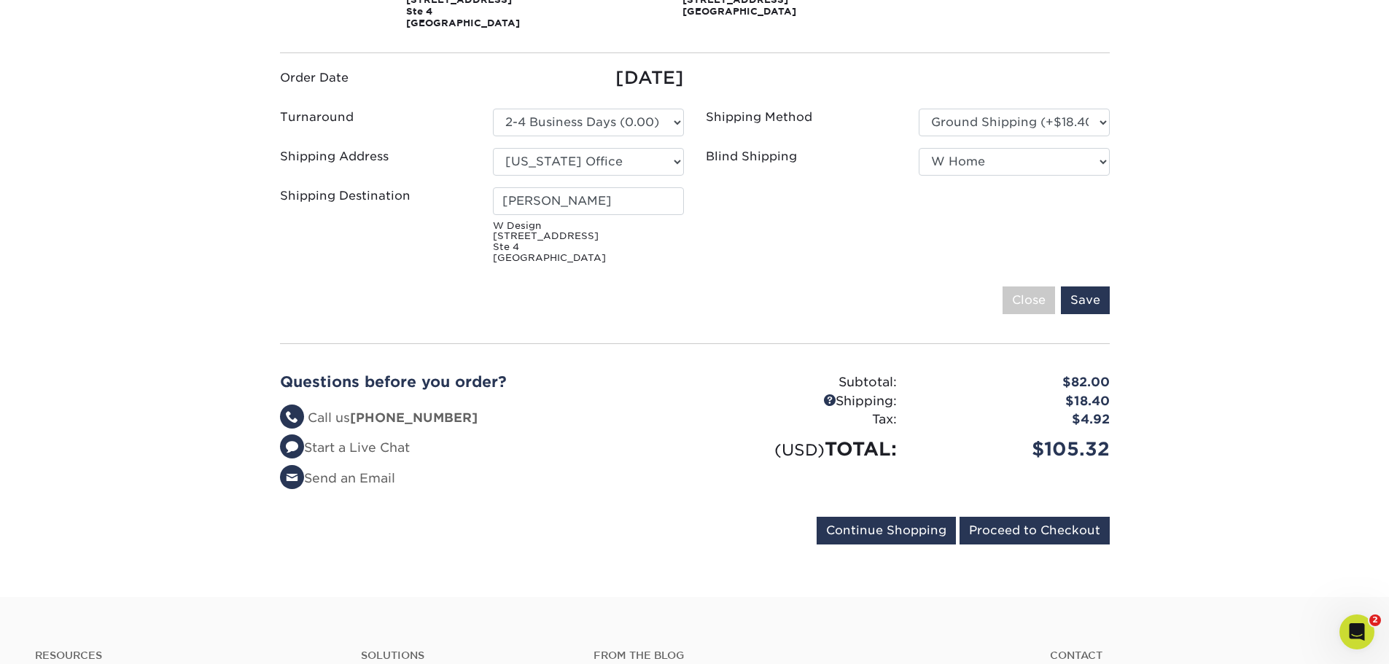
scroll to position [511, 0]
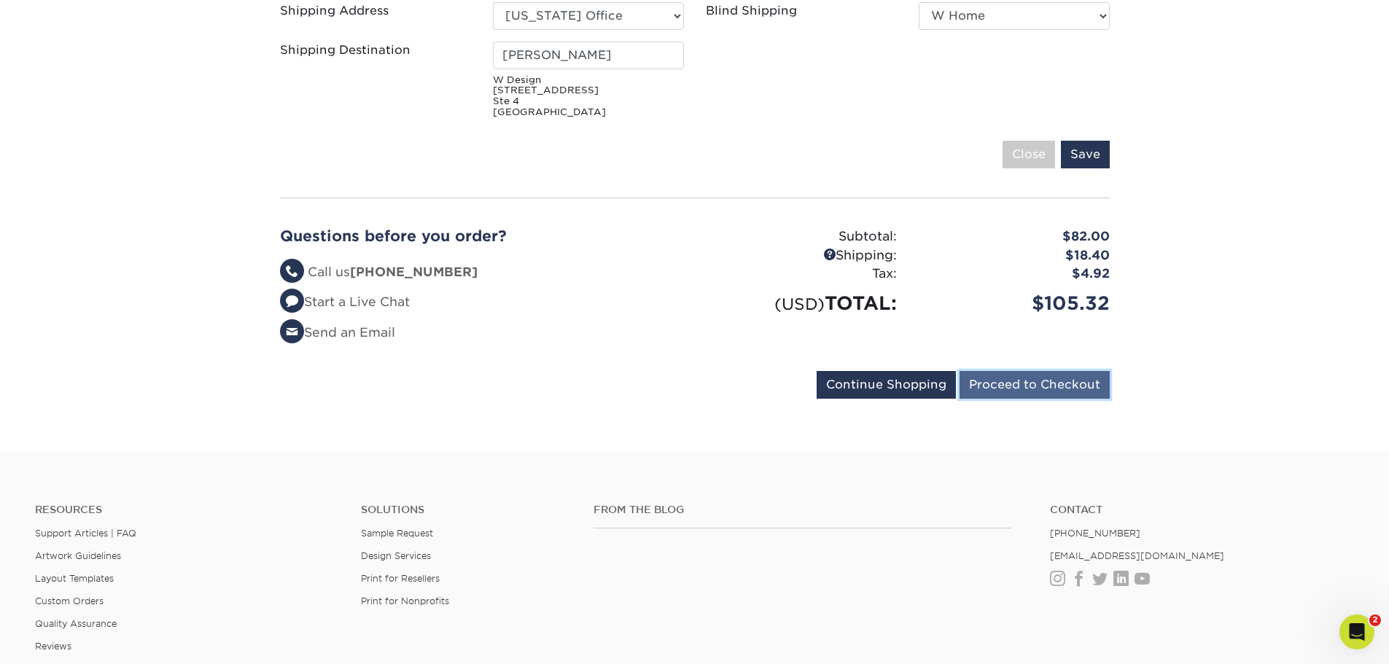
click at [1035, 389] on input "Proceed to Checkout" at bounding box center [1035, 385] width 150 height 28
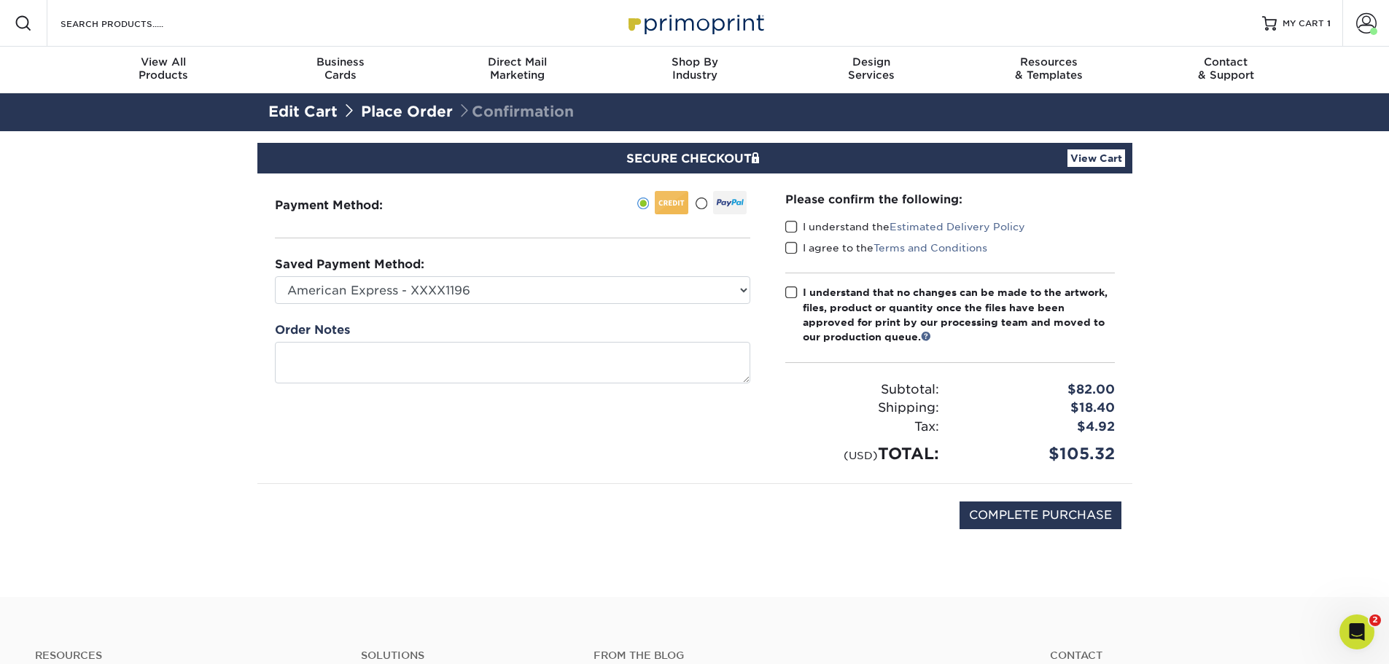
click at [788, 225] on span at bounding box center [791, 227] width 12 height 14
click at [0, 0] on input "I understand the Estimated Delivery Policy" at bounding box center [0, 0] width 0 height 0
click at [793, 249] on span at bounding box center [791, 248] width 12 height 14
click at [0, 0] on input "I agree to the Terms and Conditions" at bounding box center [0, 0] width 0 height 0
click at [1081, 155] on link "View Cart" at bounding box center [1097, 159] width 58 height 18
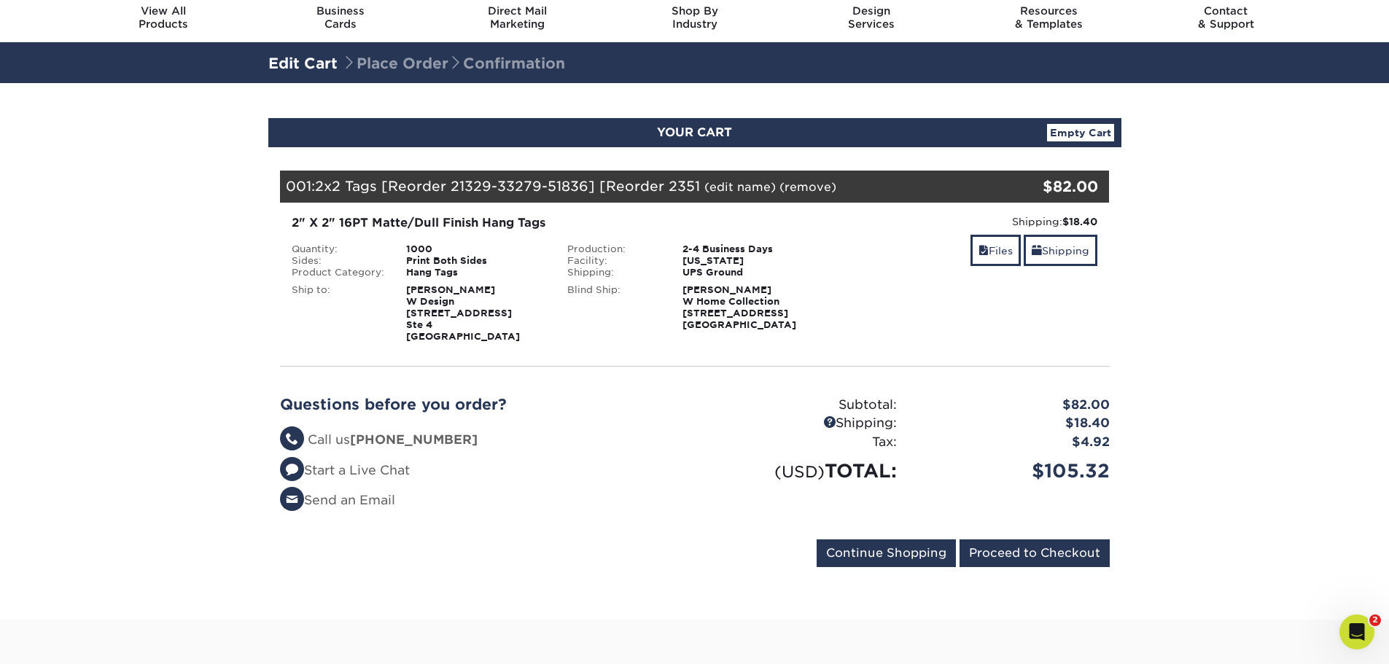
scroll to position [73, 0]
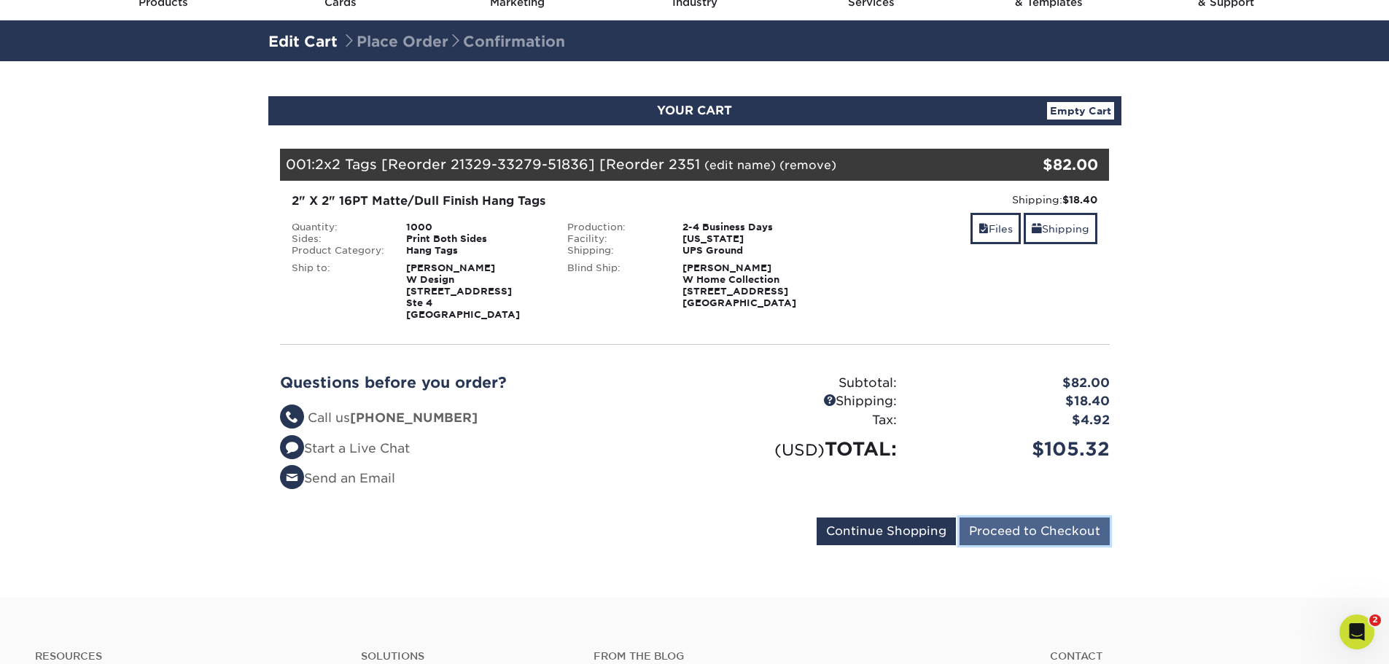
click at [1072, 533] on input "Proceed to Checkout" at bounding box center [1035, 532] width 150 height 28
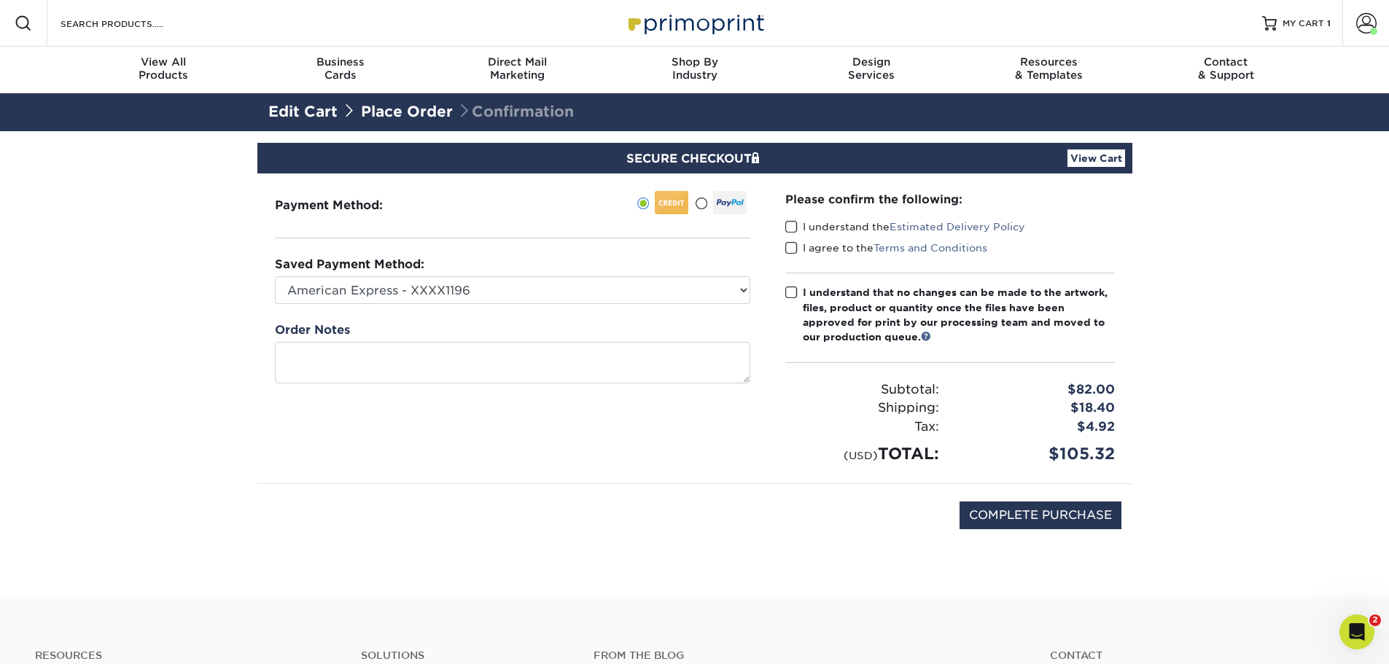
click at [792, 227] on span at bounding box center [791, 227] width 12 height 14
click at [0, 0] on input "I understand the Estimated Delivery Policy" at bounding box center [0, 0] width 0 height 0
click at [791, 252] on span at bounding box center [791, 248] width 12 height 14
click at [0, 0] on input "I agree to the Terms and Conditions" at bounding box center [0, 0] width 0 height 0
click at [793, 290] on span at bounding box center [791, 293] width 12 height 14
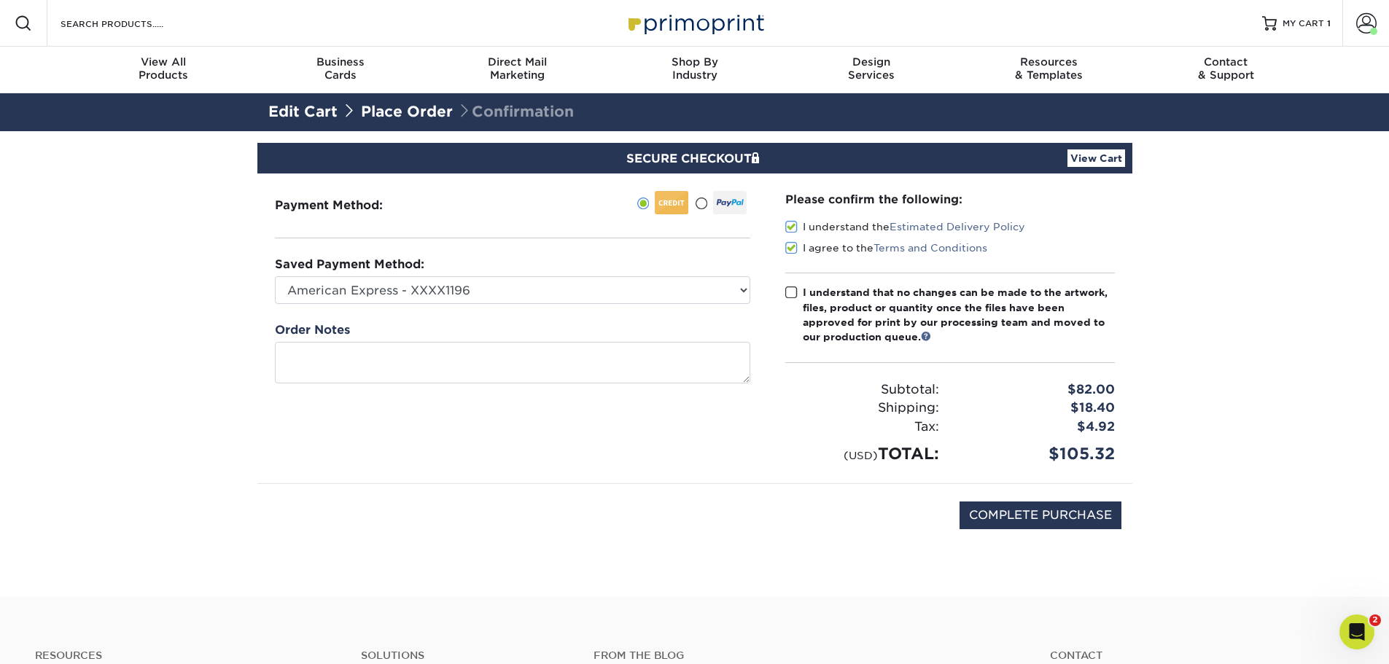
click at [0, 0] on input "I understand that no changes can be made to the artwork, files, product or quan…" at bounding box center [0, 0] width 0 height 0
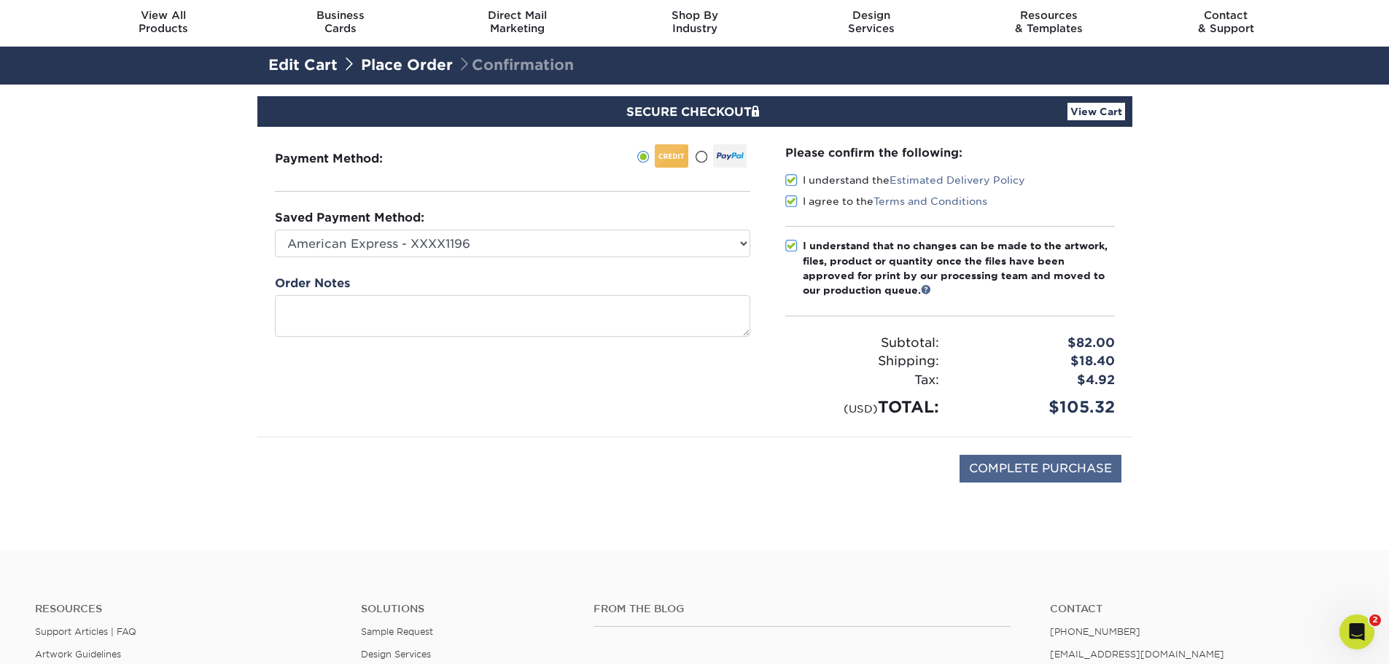
scroll to position [73, 0]
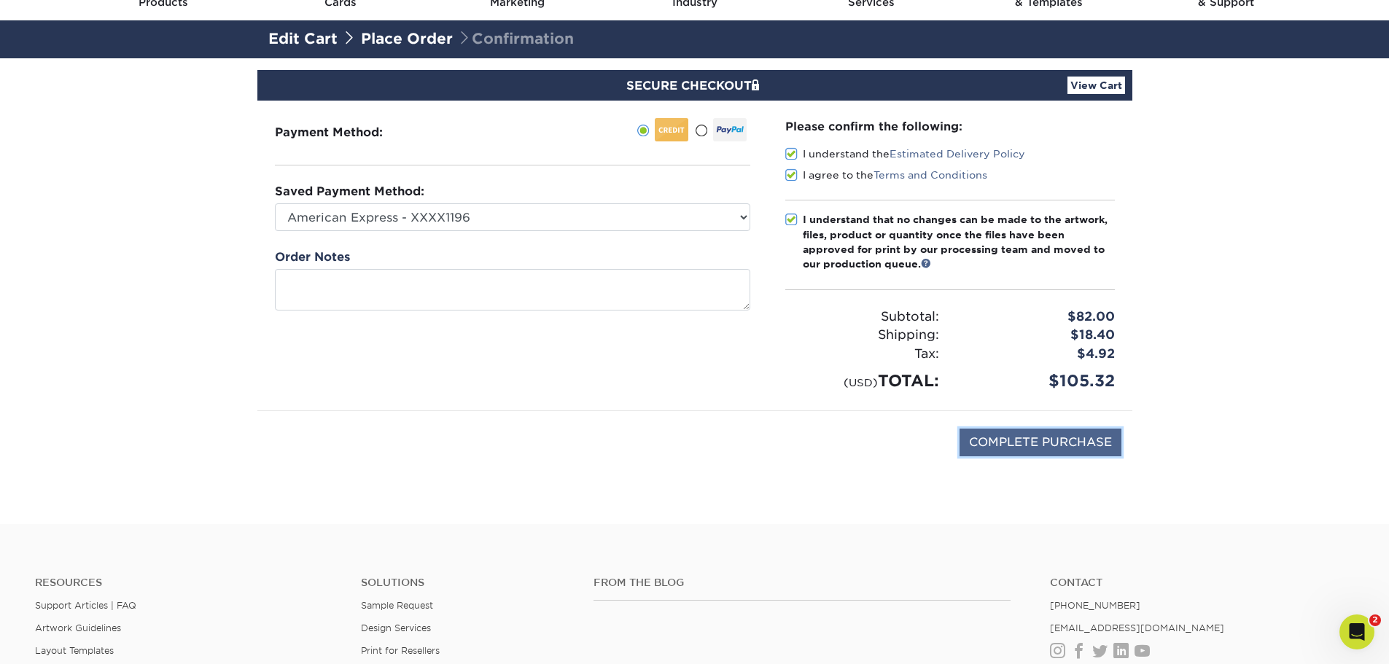
click at [1066, 443] on input "COMPLETE PURCHASE" at bounding box center [1041, 443] width 162 height 28
click at [1044, 445] on input "COMPLETE PURCHASE" at bounding box center [1041, 443] width 162 height 28
type input "COMPLETE PURCHASE"
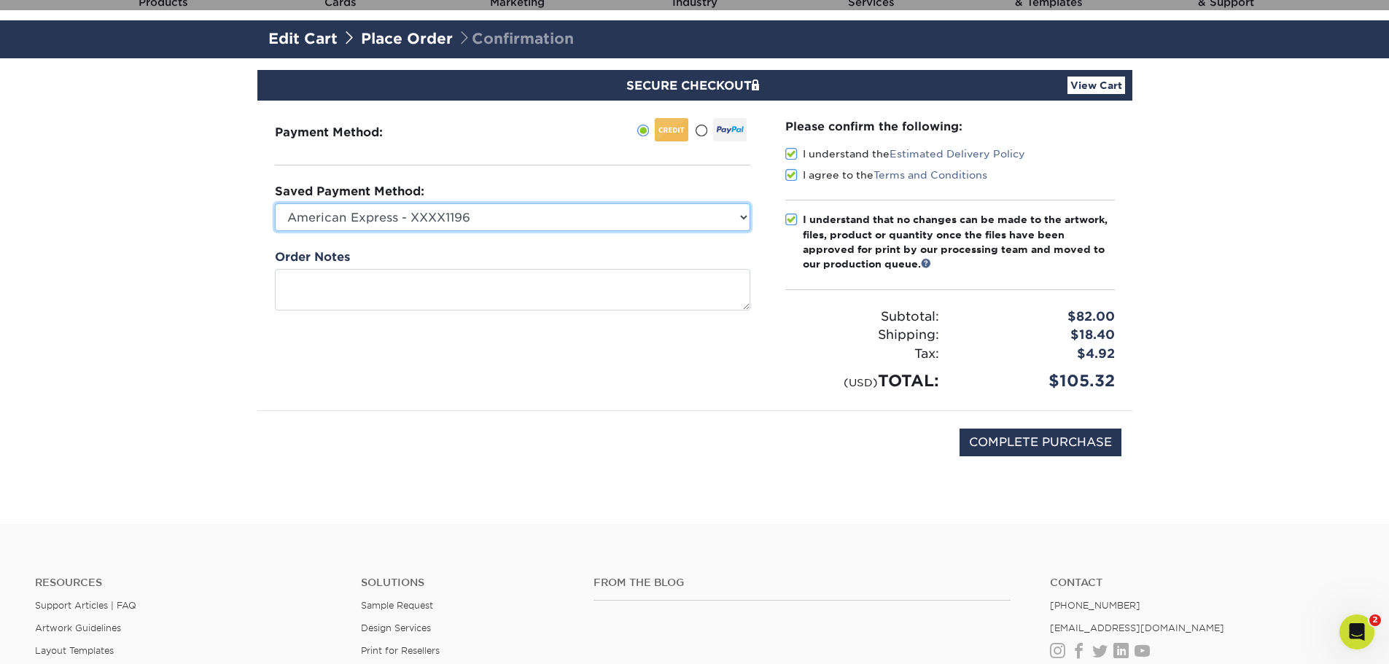
click at [718, 220] on select "American Express - XXXX1196 American Express - XXXX1064 American Express - XXXX…" at bounding box center [513, 217] width 476 height 28
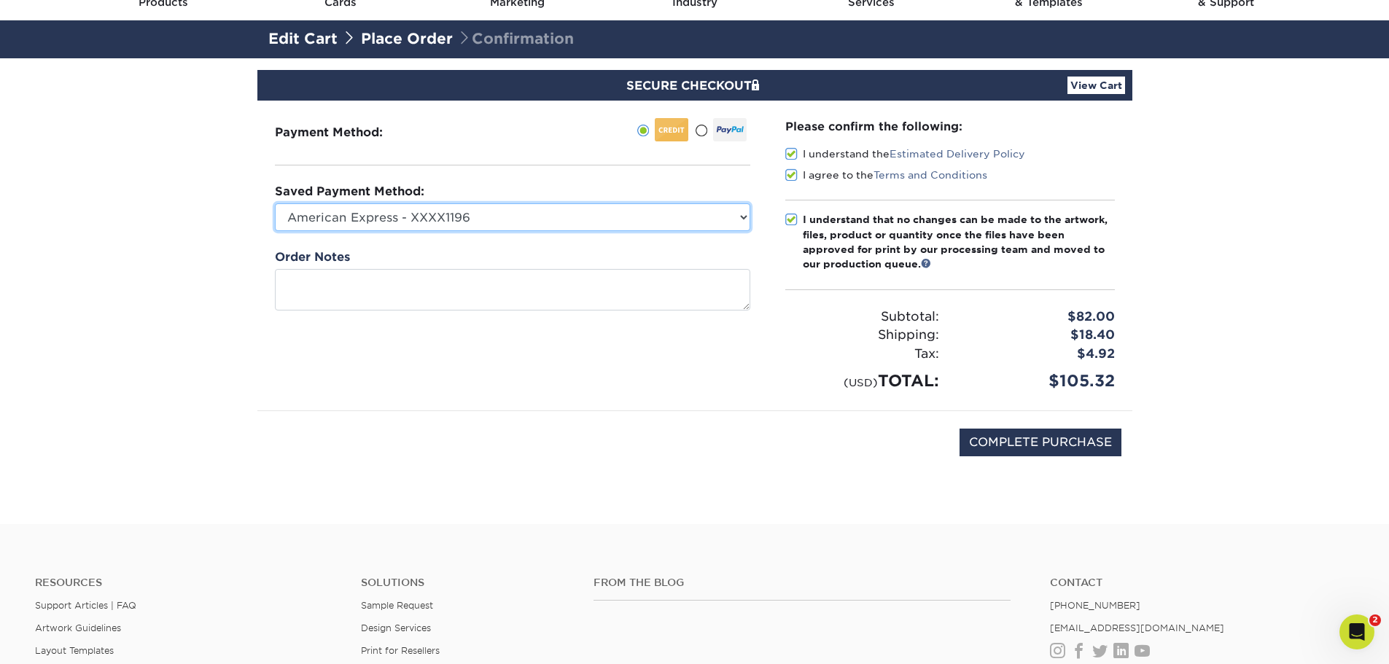
select select "75242"
click at [275, 203] on select "American Express - XXXX1196 American Express - XXXX1064 American Express - XXXX…" at bounding box center [513, 217] width 476 height 28
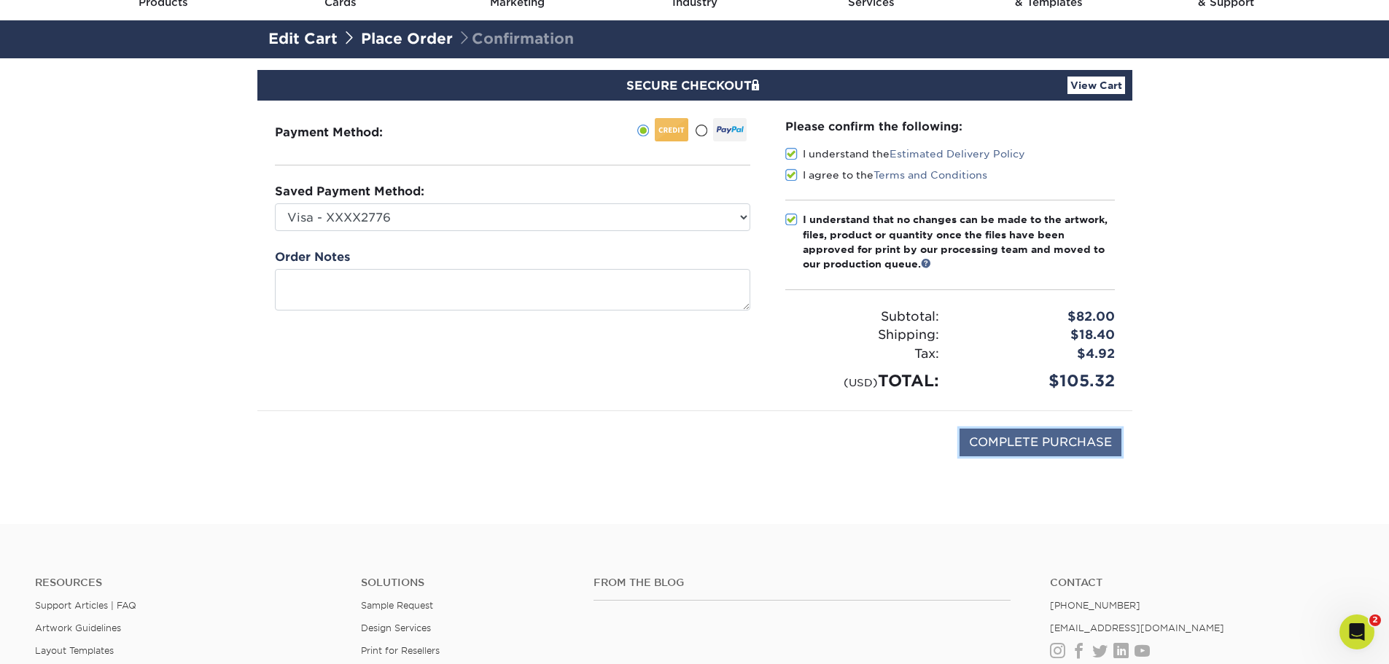
click at [1032, 438] on input "COMPLETE PURCHASE" at bounding box center [1041, 443] width 162 height 28
type input "PROCESSING, PLEASE WAIT..."
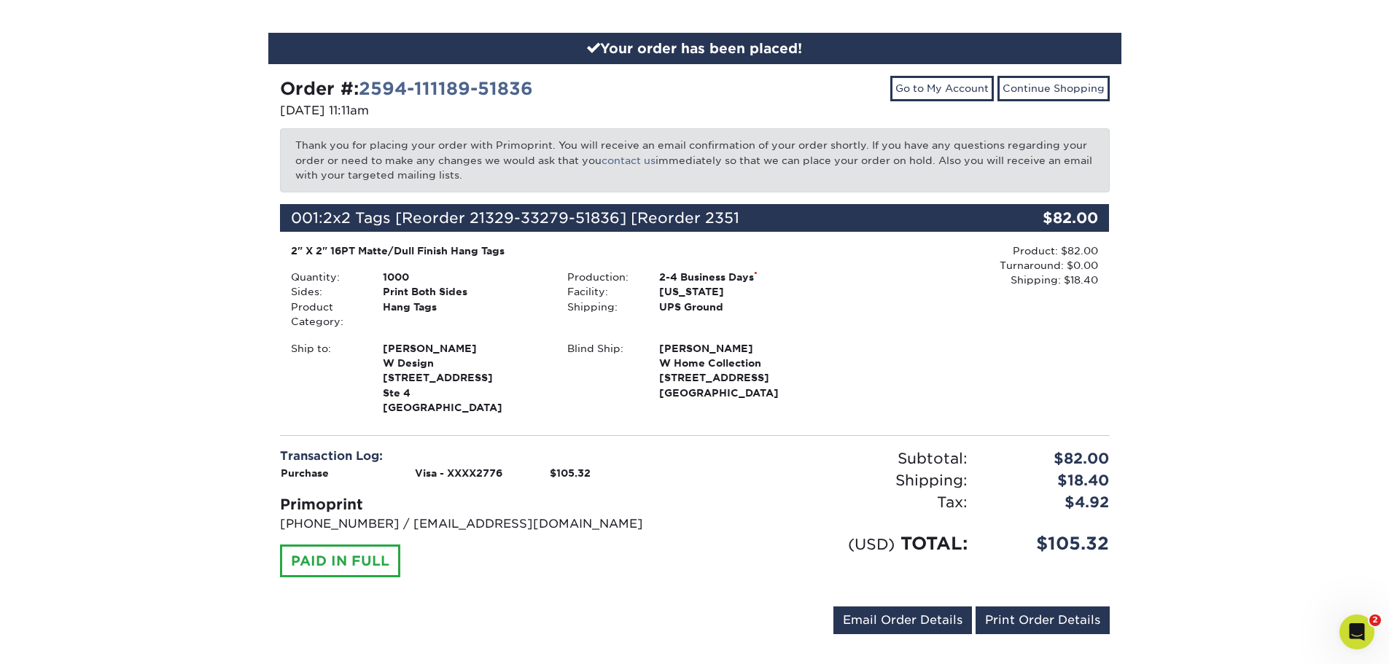
scroll to position [146, 0]
